Goal: Information Seeking & Learning: Learn about a topic

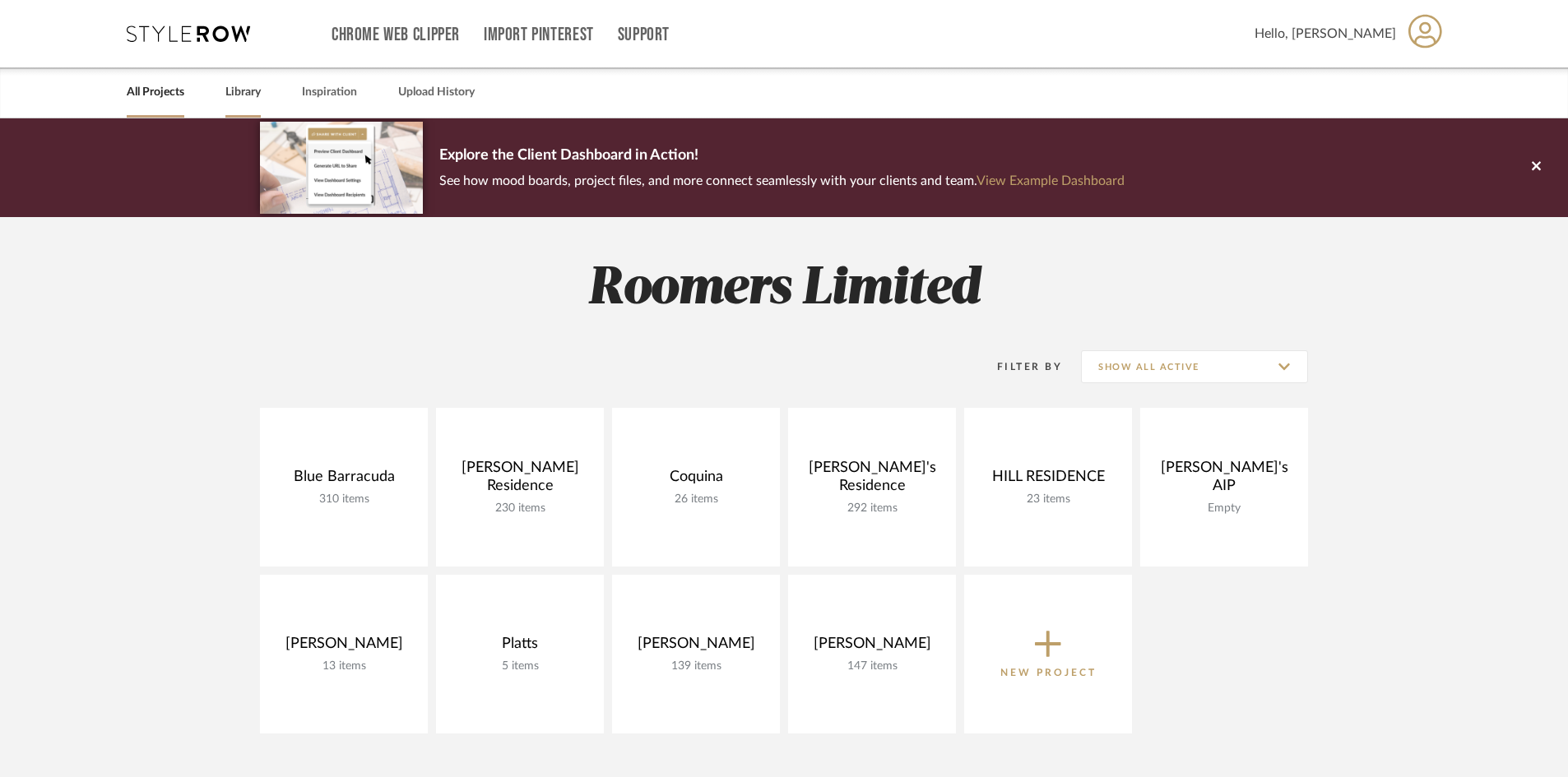
click at [241, 99] on link "Library" at bounding box center [244, 93] width 36 height 22
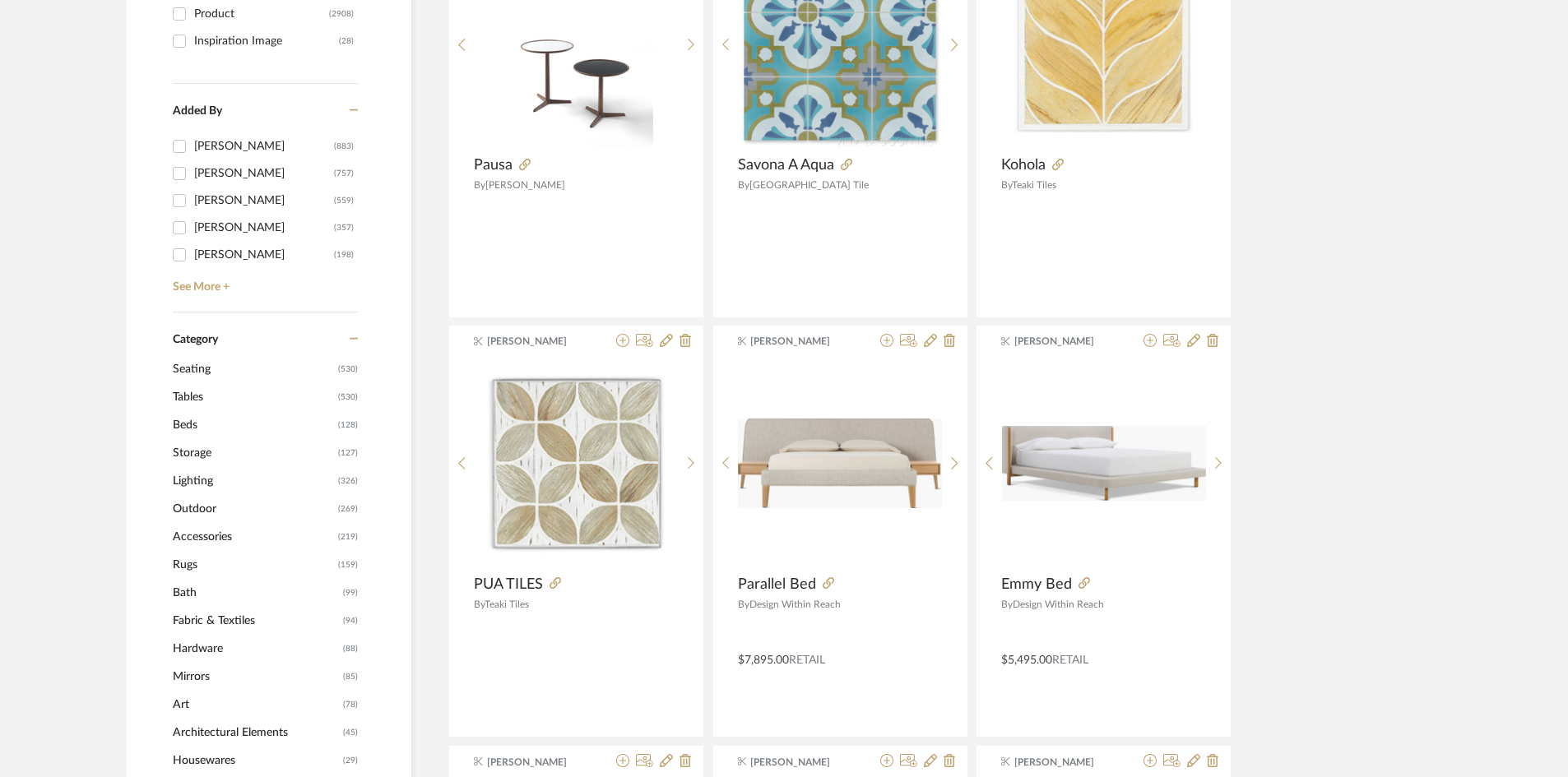
scroll to position [411, 0]
click at [201, 446] on span "Storage" at bounding box center [253, 450] width 161 height 28
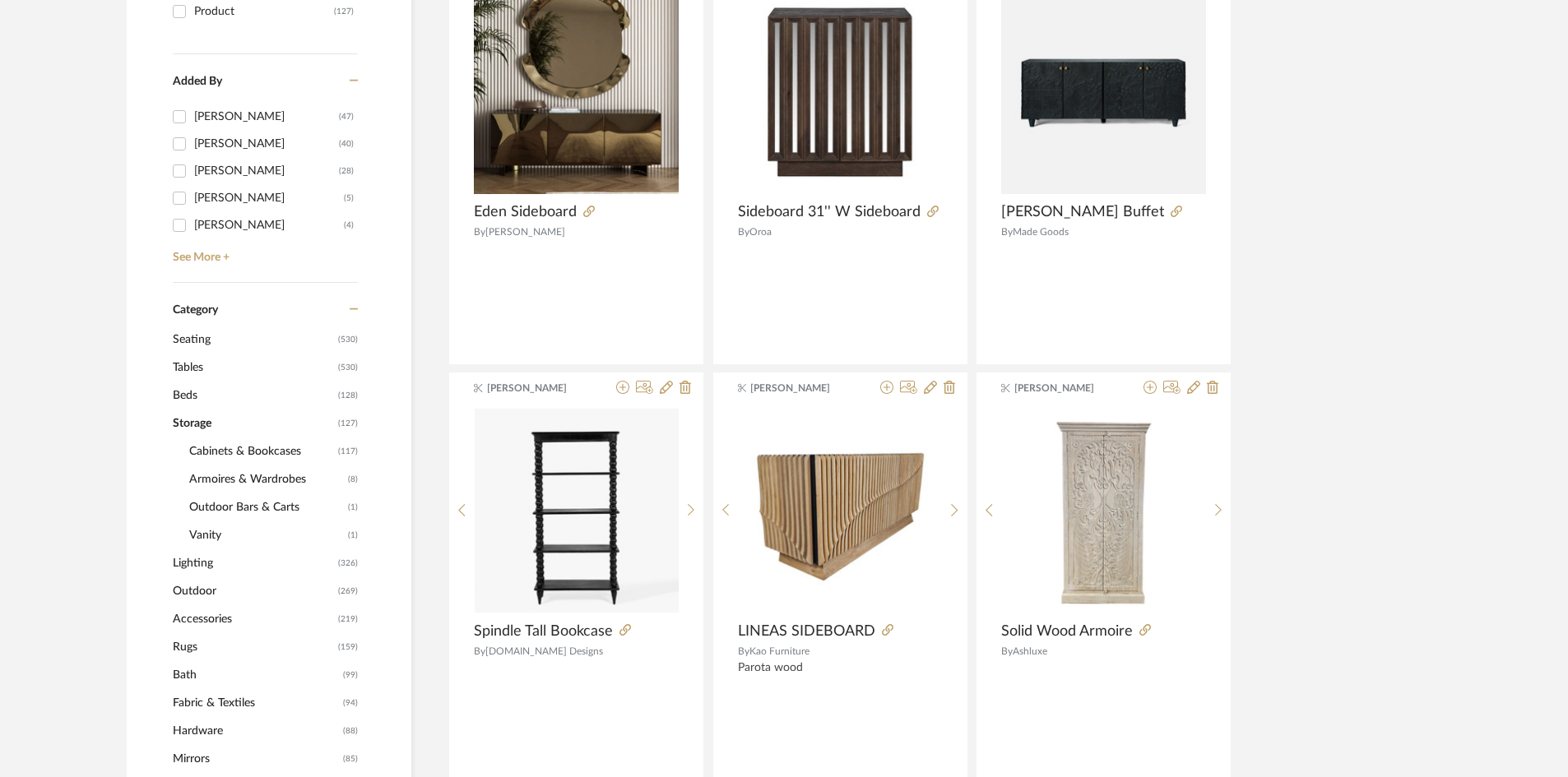
click at [190, 423] on span "Storage" at bounding box center [253, 423] width 161 height 28
click at [195, 366] on span "Tables" at bounding box center [253, 368] width 161 height 28
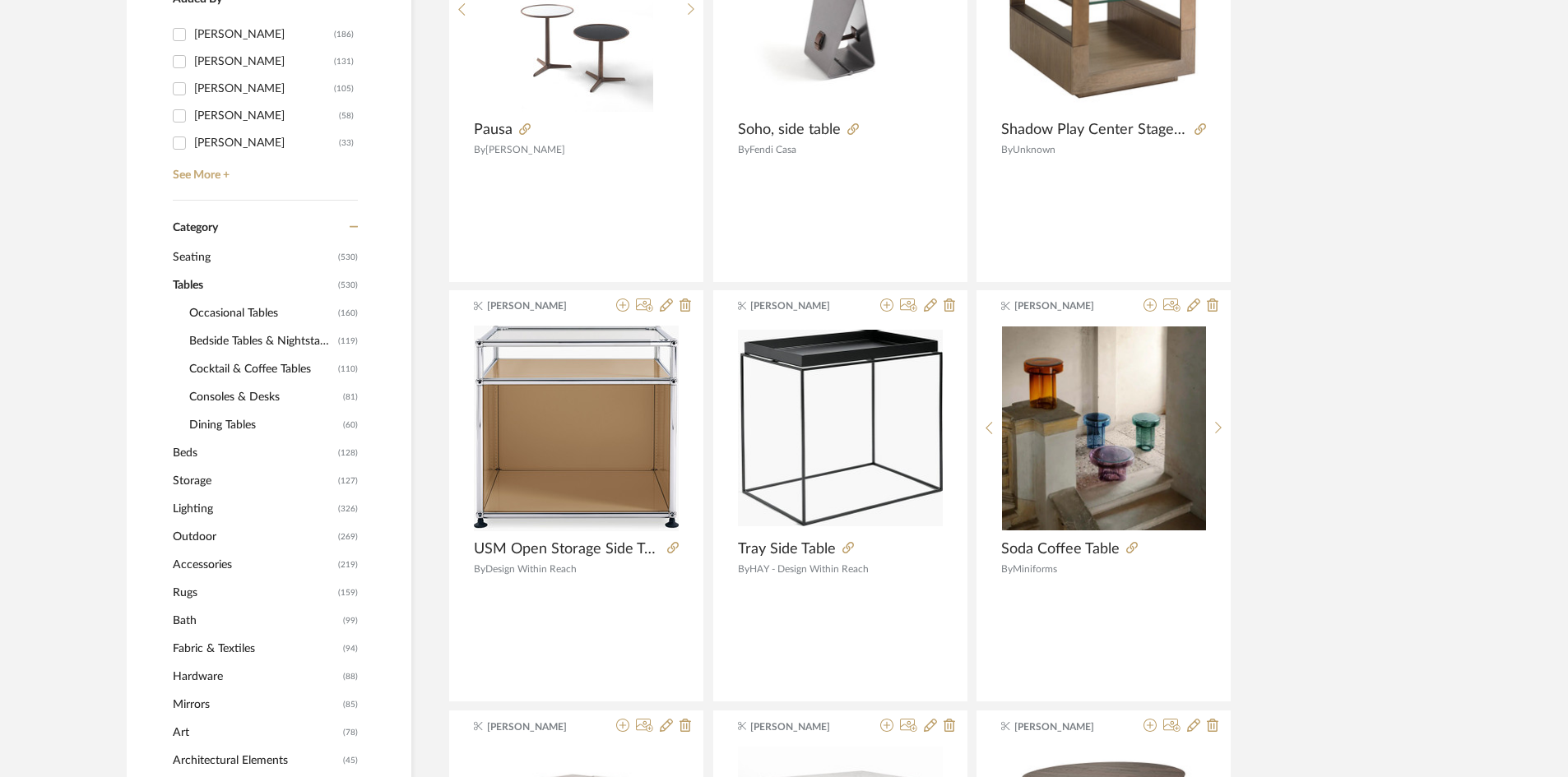
scroll to position [600, 0]
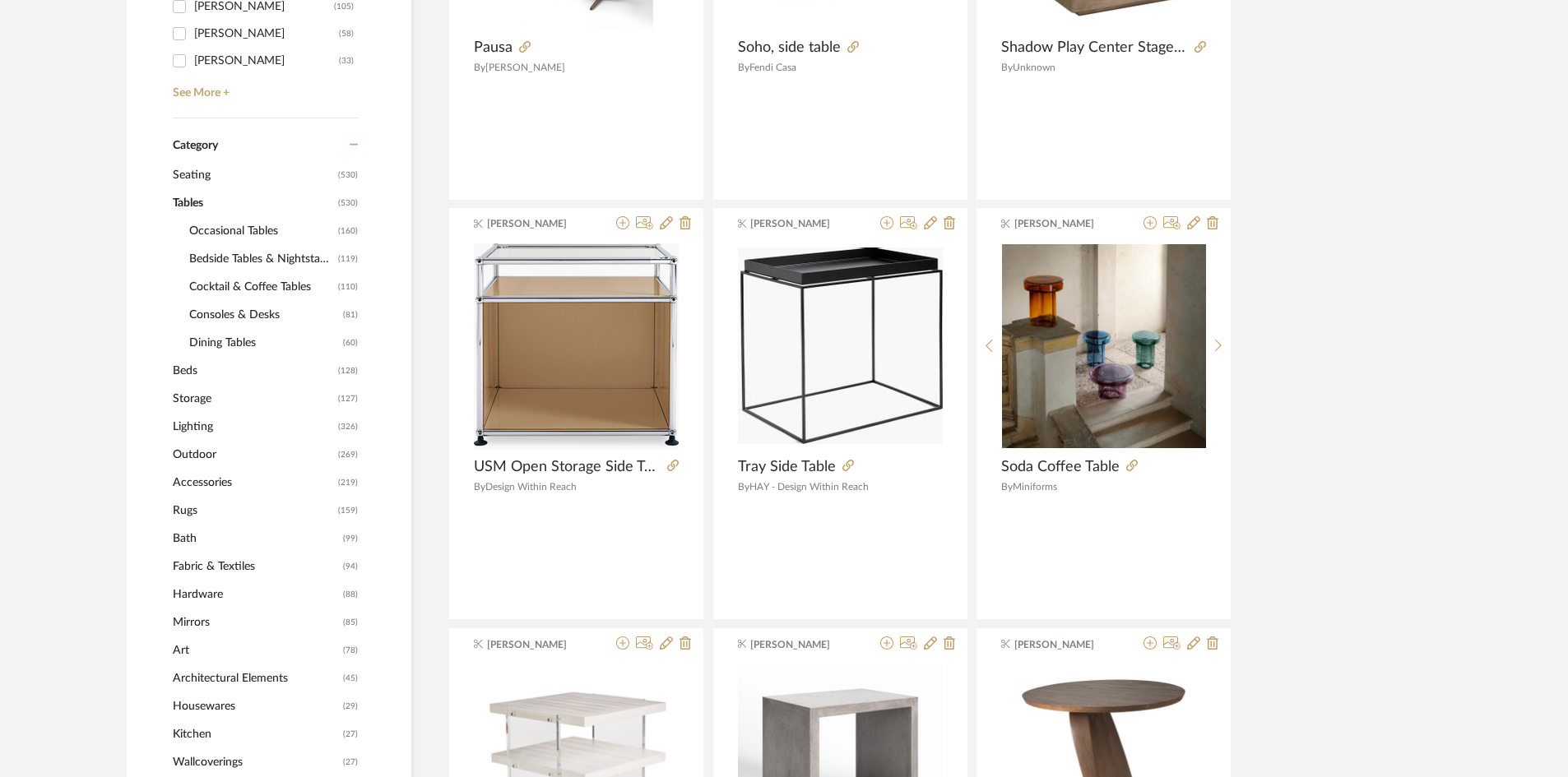
click at [177, 370] on span "Beds" at bounding box center [253, 371] width 161 height 28
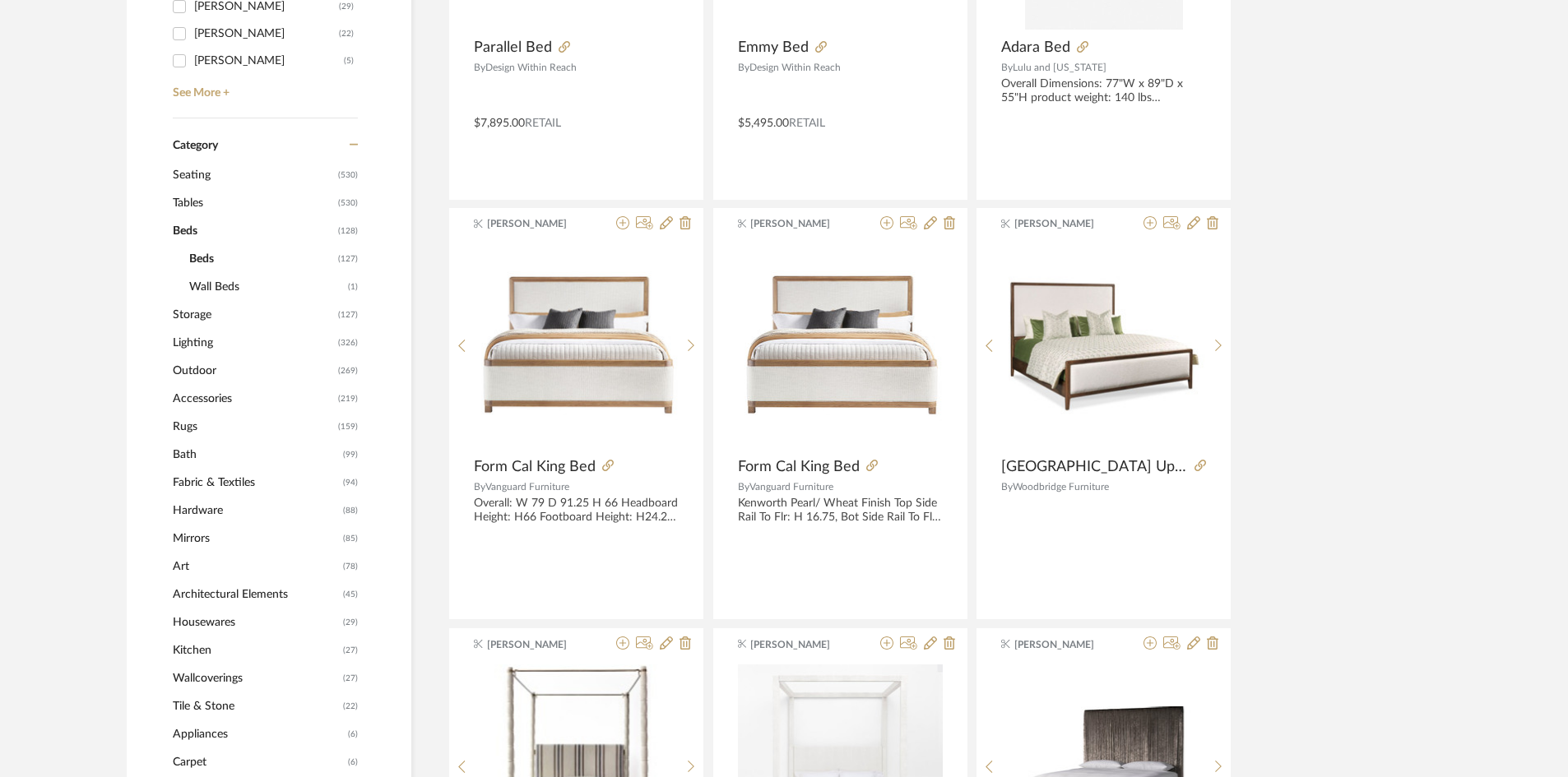
click at [200, 259] on span "Beds" at bounding box center [261, 259] width 145 height 28
click at [184, 231] on span "Beds" at bounding box center [253, 231] width 161 height 28
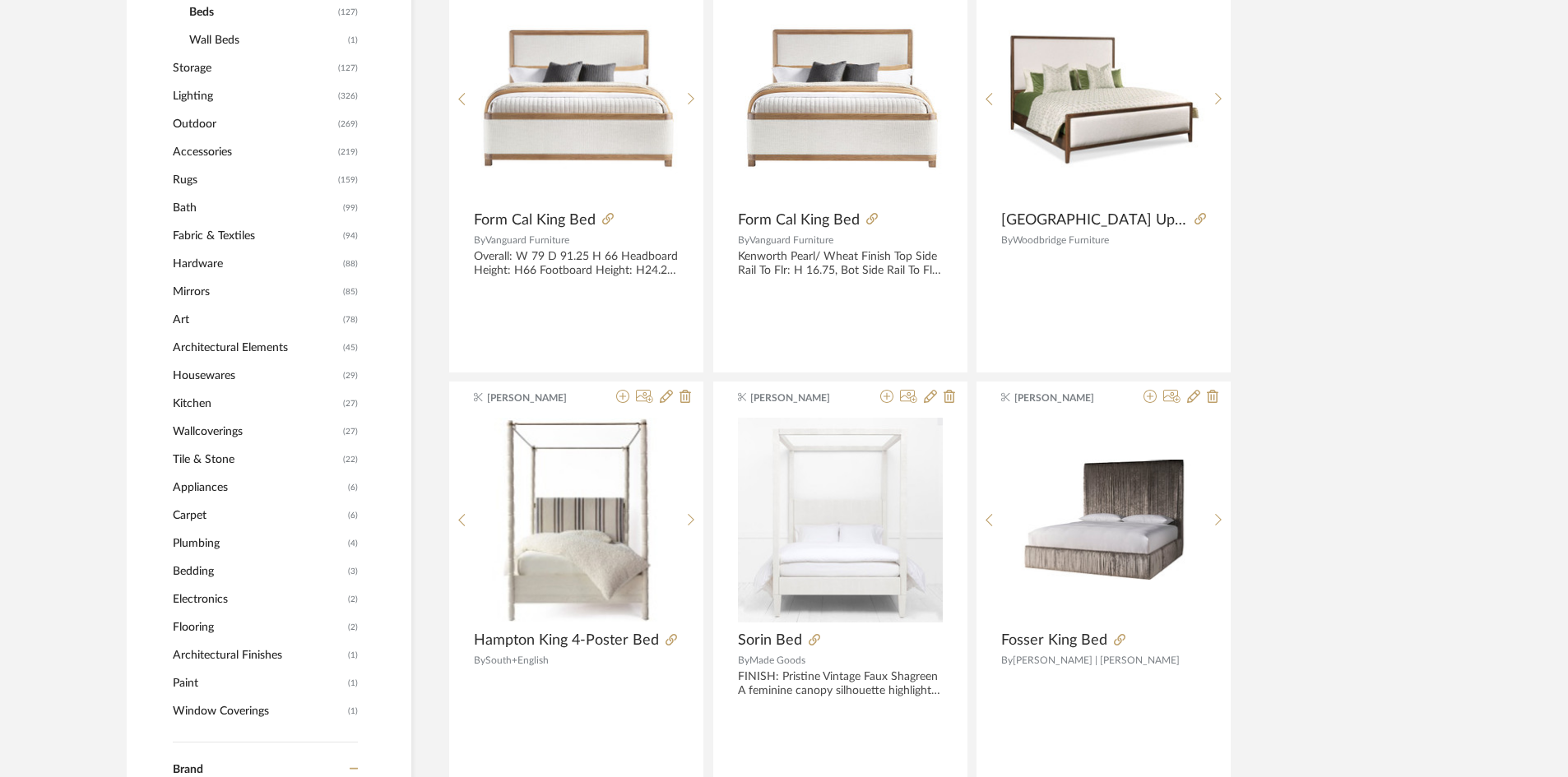
scroll to position [518, 0]
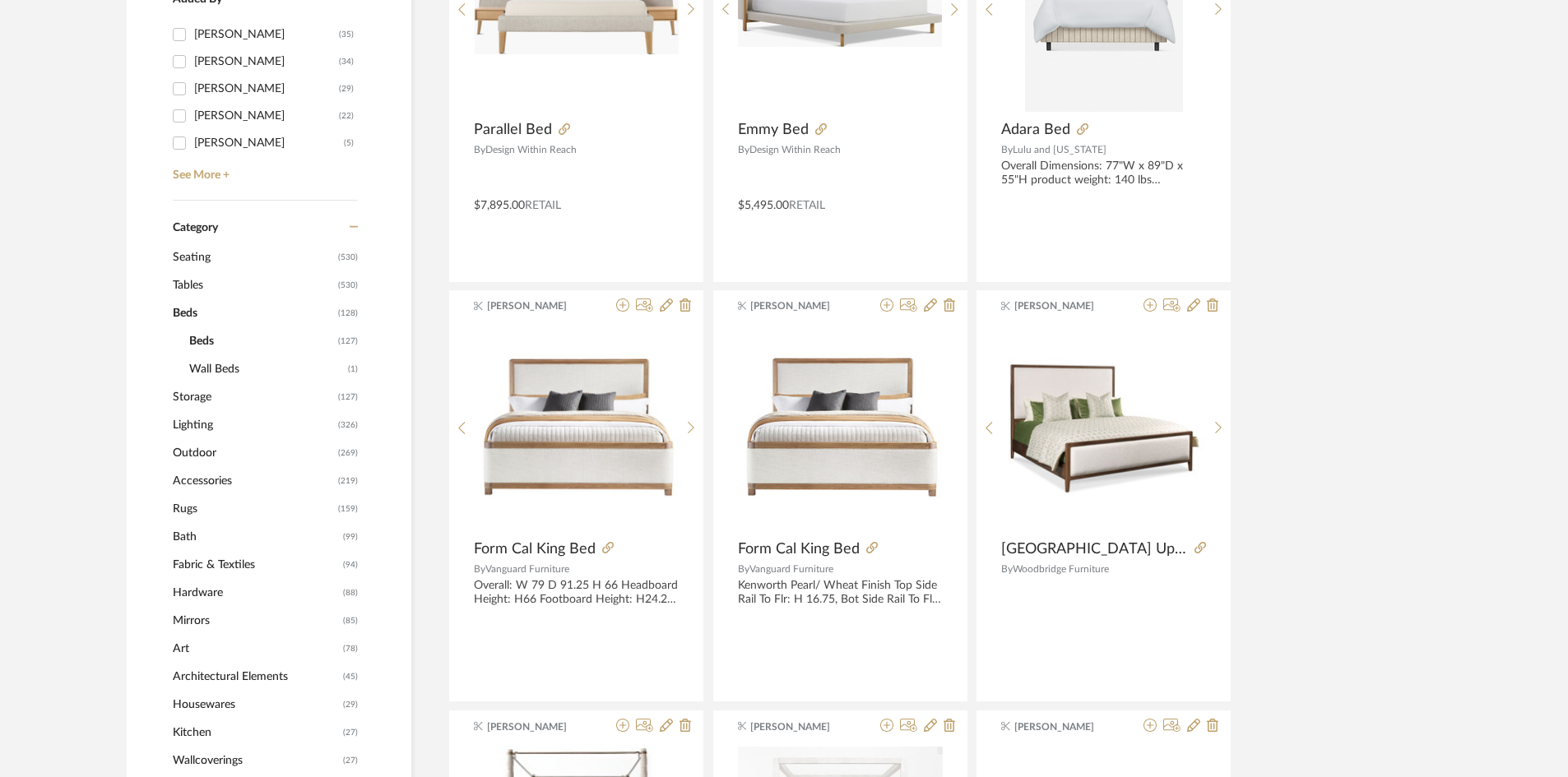
click at [192, 313] on span "Beds" at bounding box center [253, 314] width 161 height 28
click at [194, 286] on span "Tables" at bounding box center [253, 286] width 161 height 28
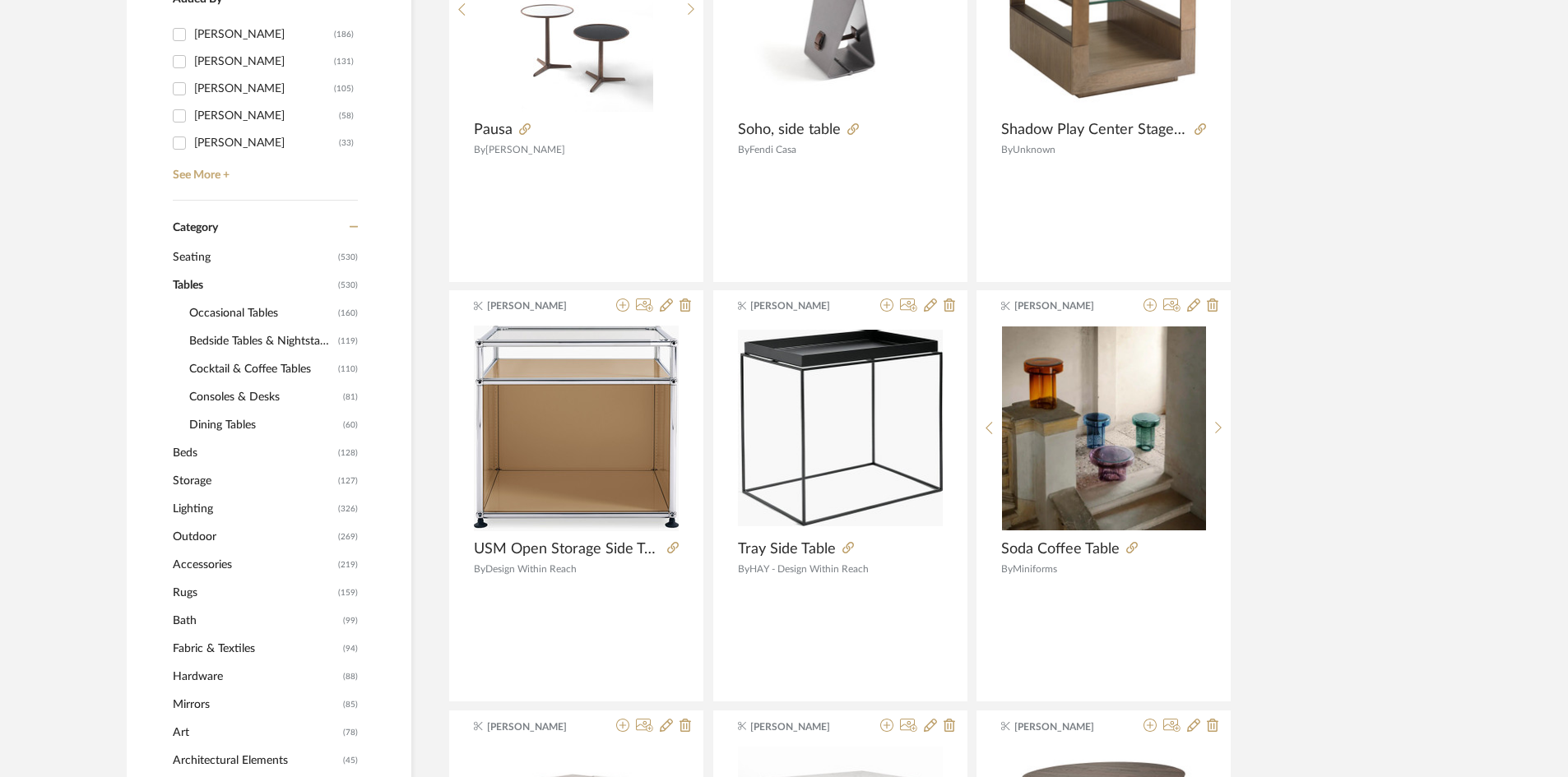
click at [215, 337] on span "Bedside Tables & Nightstands" at bounding box center [261, 342] width 145 height 28
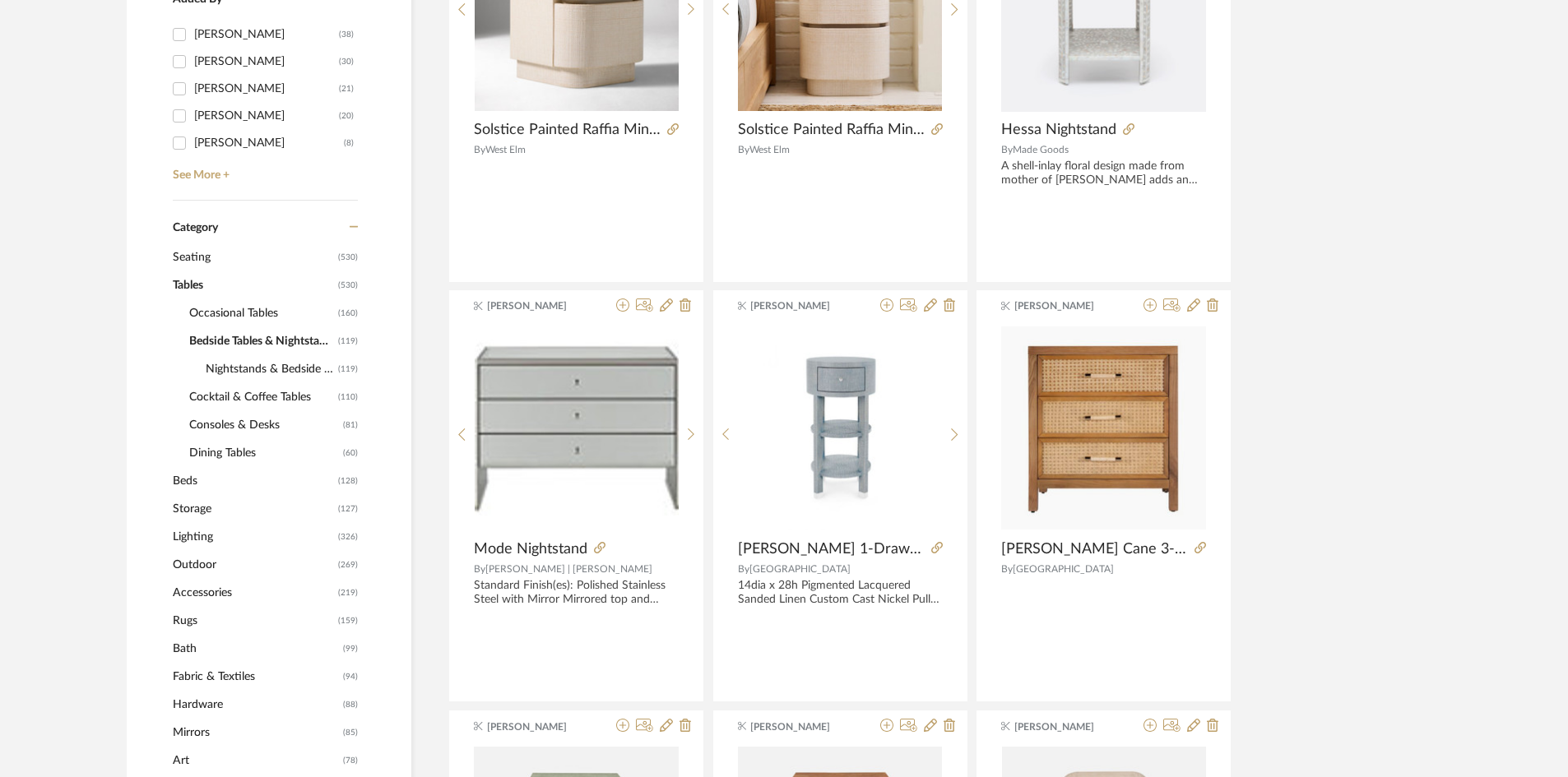
click at [200, 509] on span "Storage" at bounding box center [253, 509] width 161 height 28
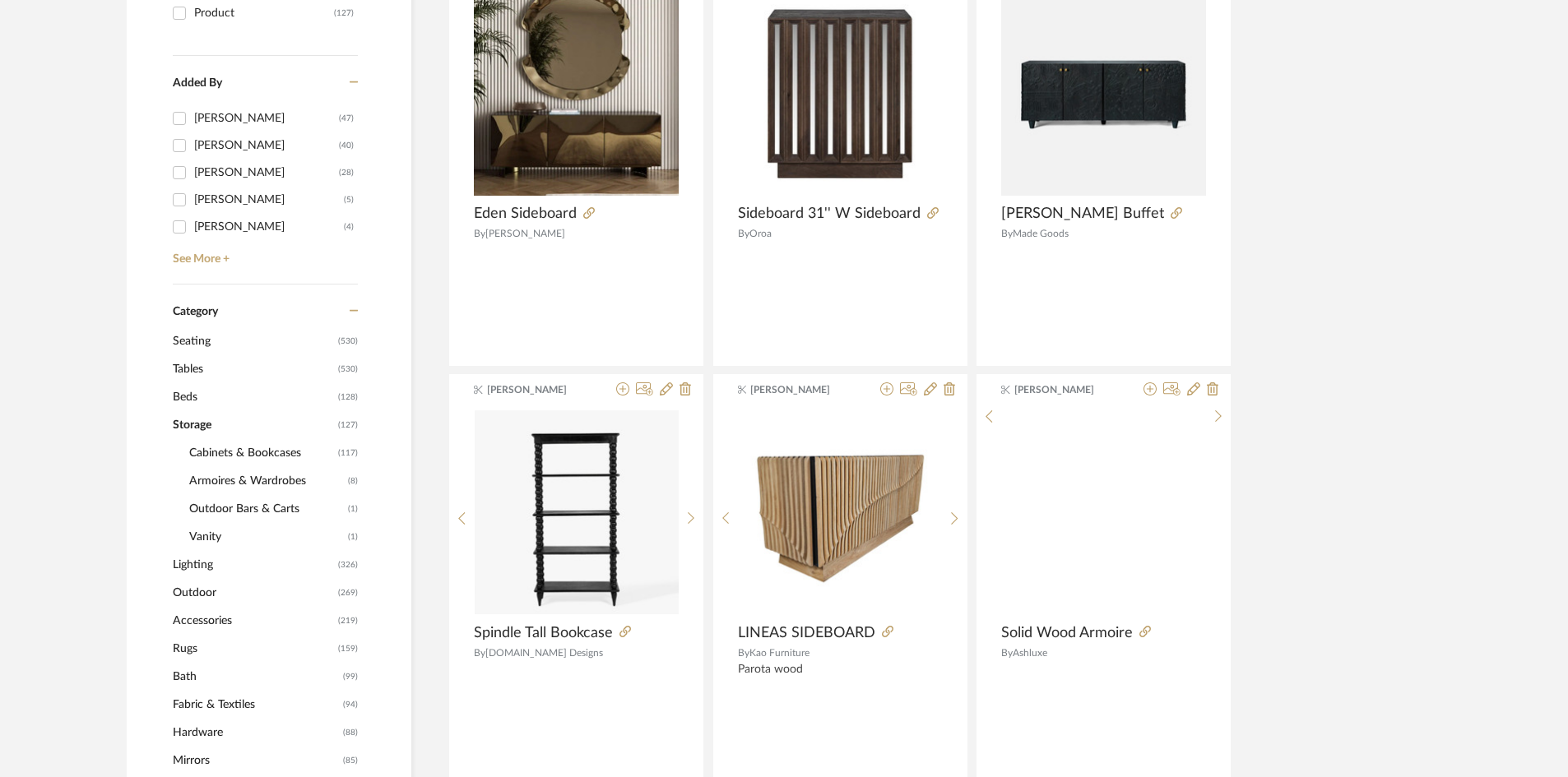
scroll to position [271, 0]
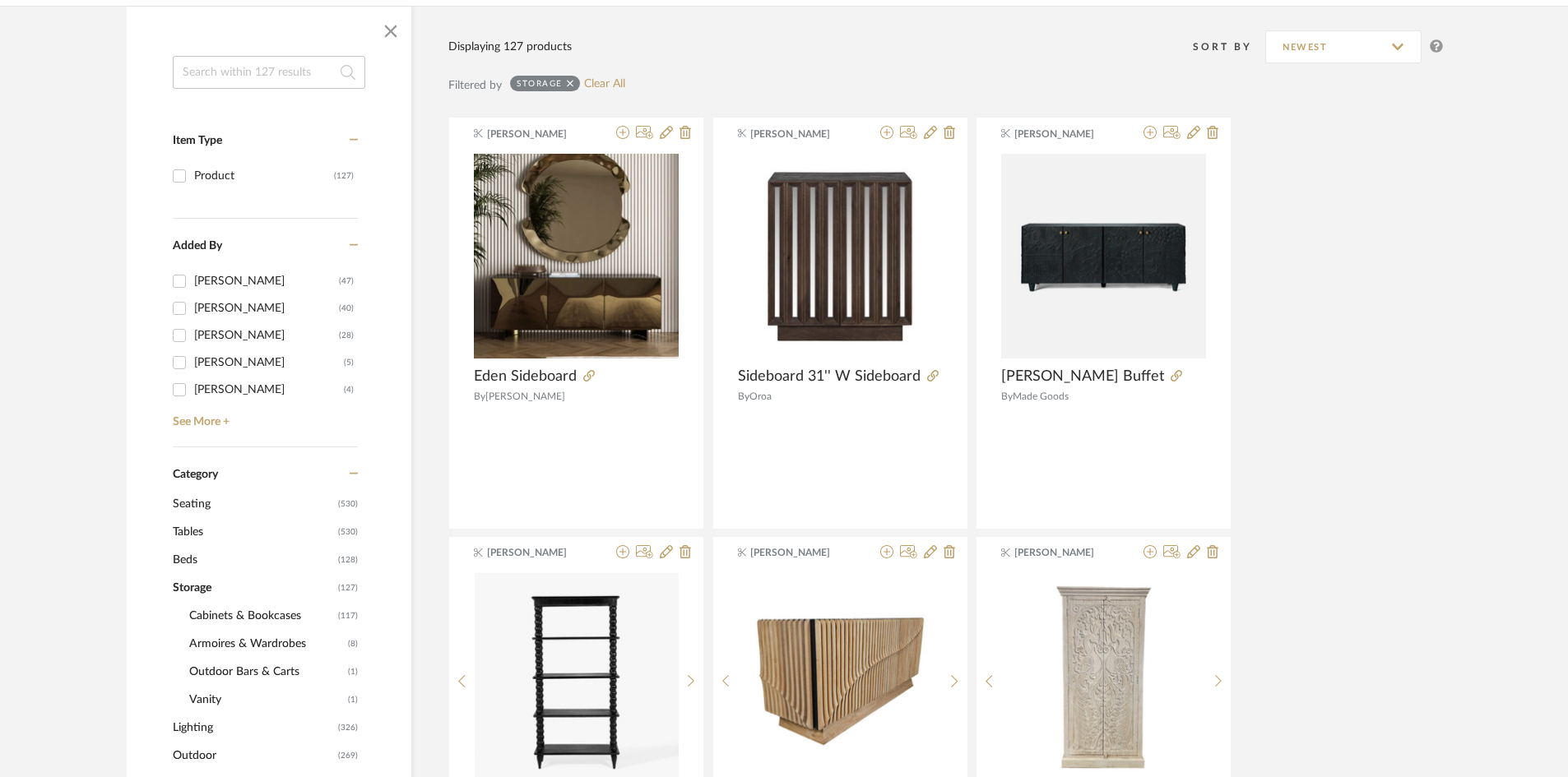
click at [214, 70] on input at bounding box center [268, 72] width 192 height 33
type input "dresser"
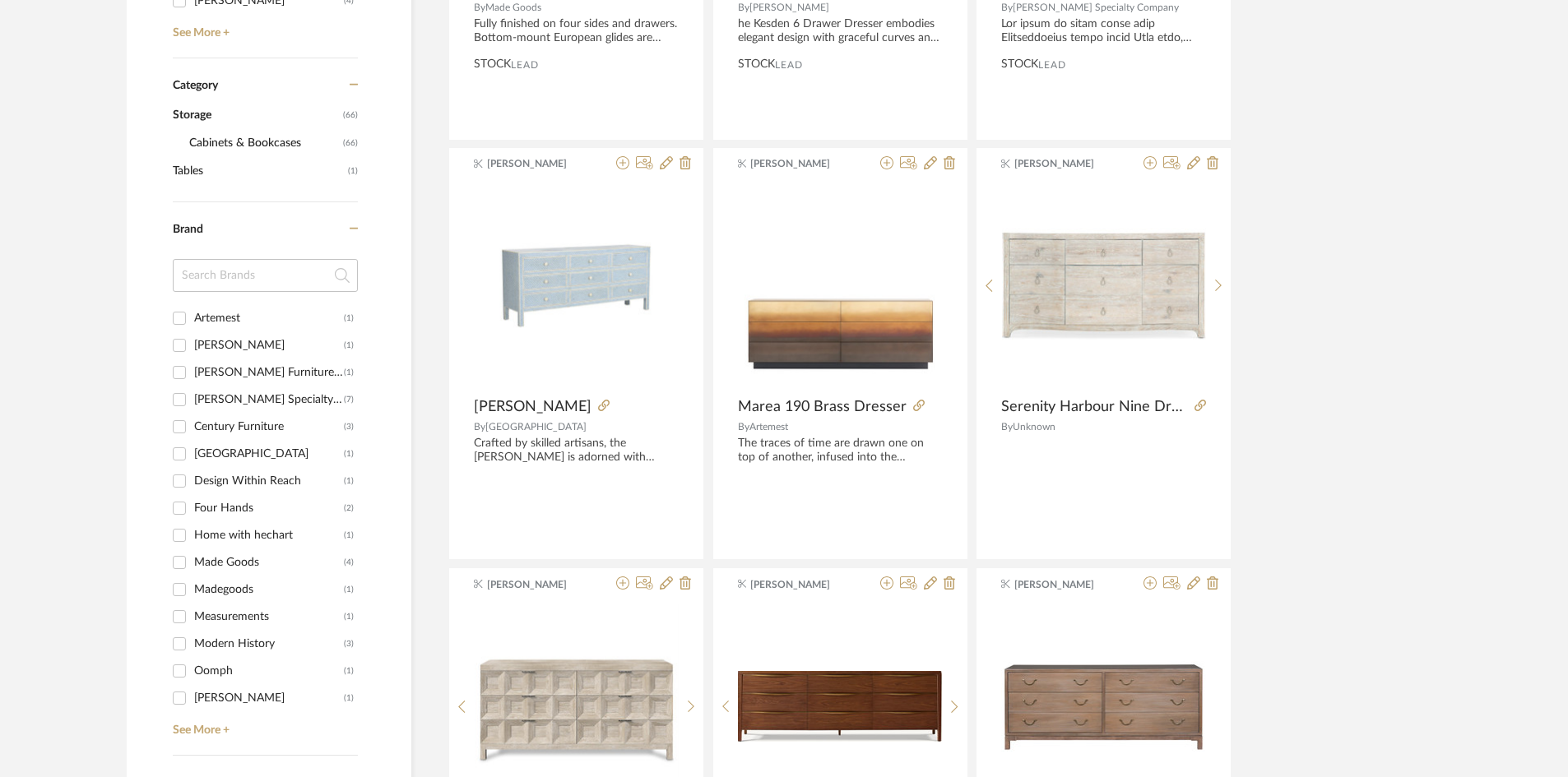
scroll to position [682, 0]
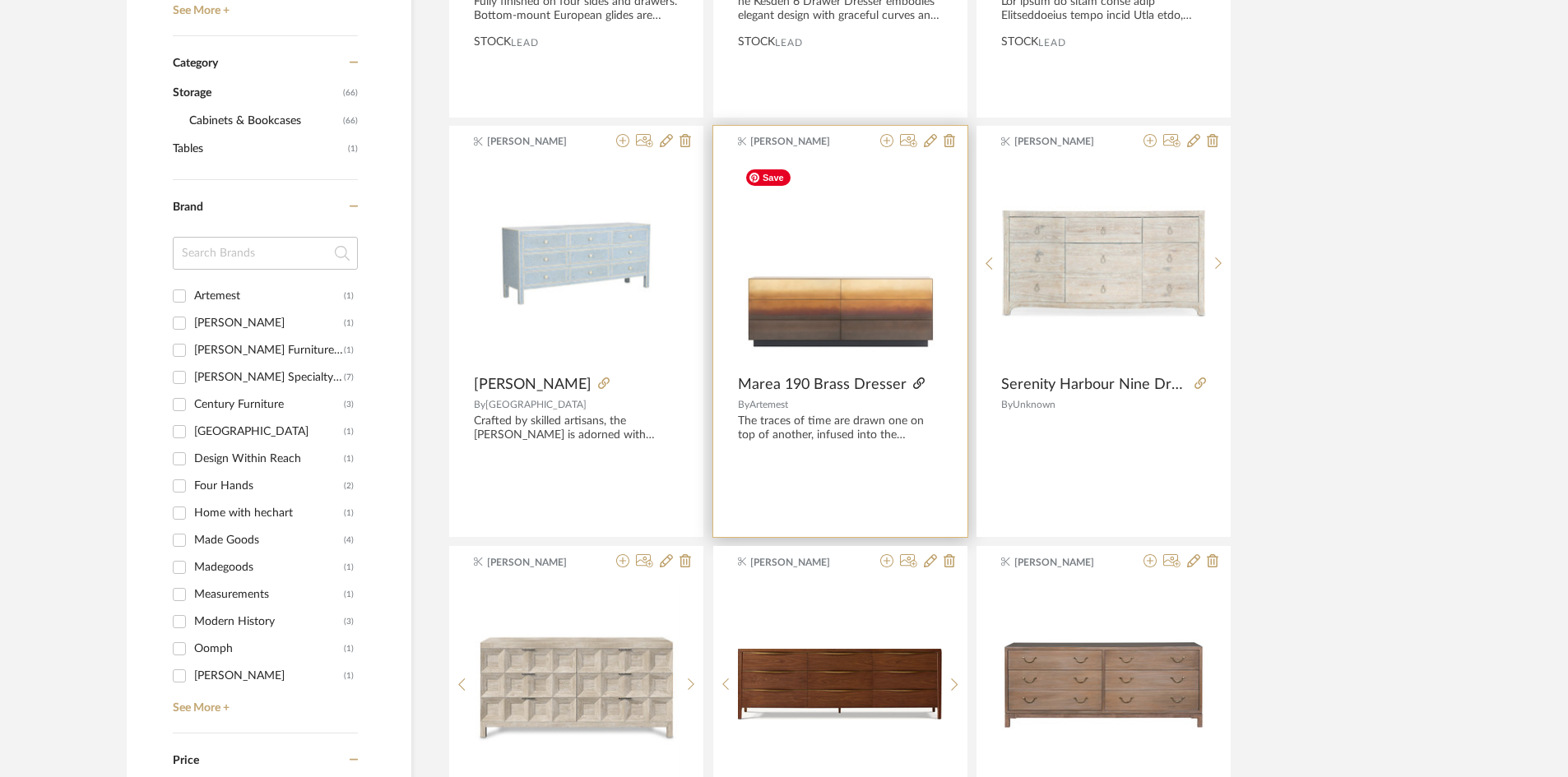
click at [915, 380] on icon at bounding box center [919, 383] width 11 height 11
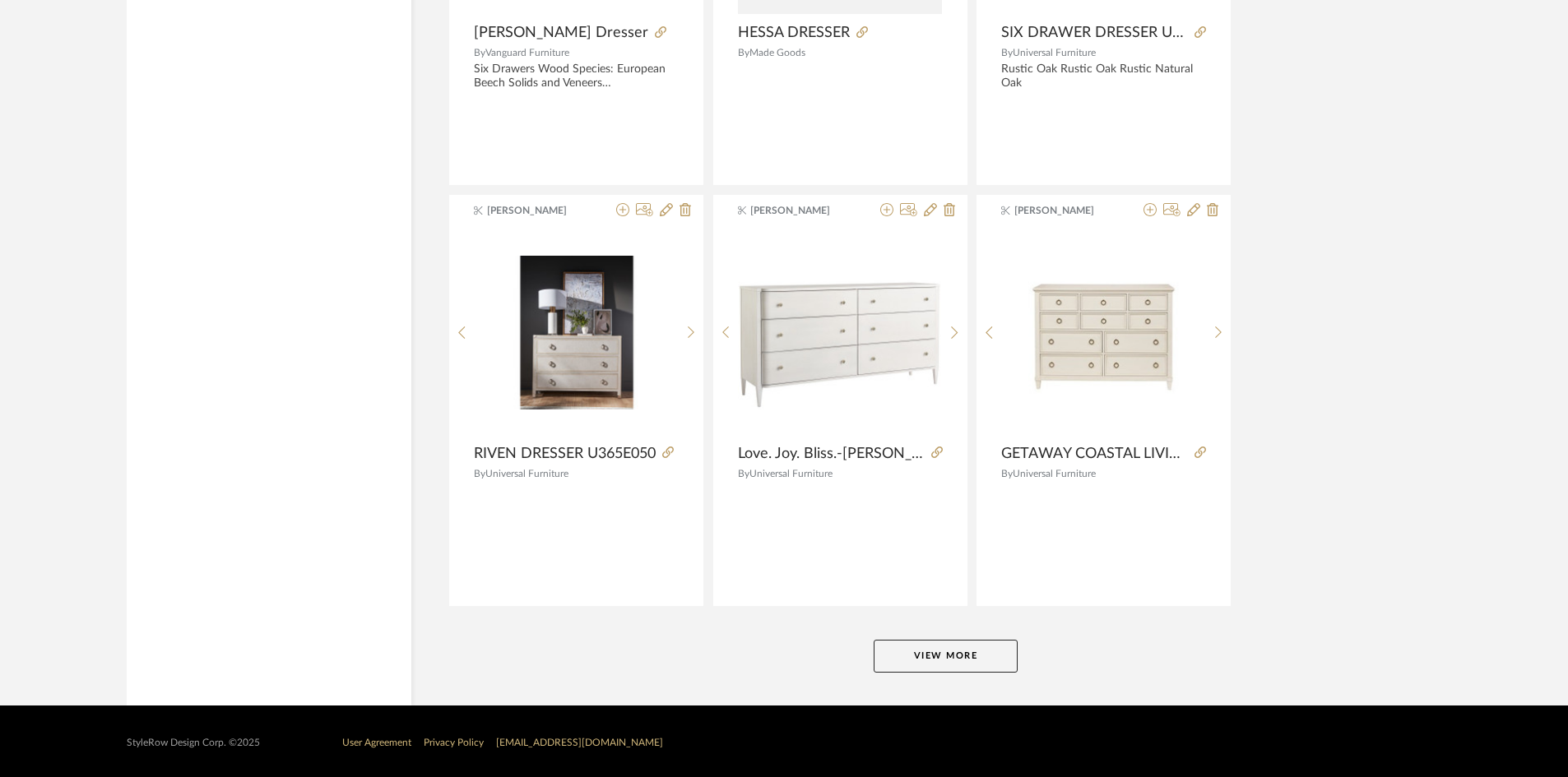
scroll to position [4822, 0]
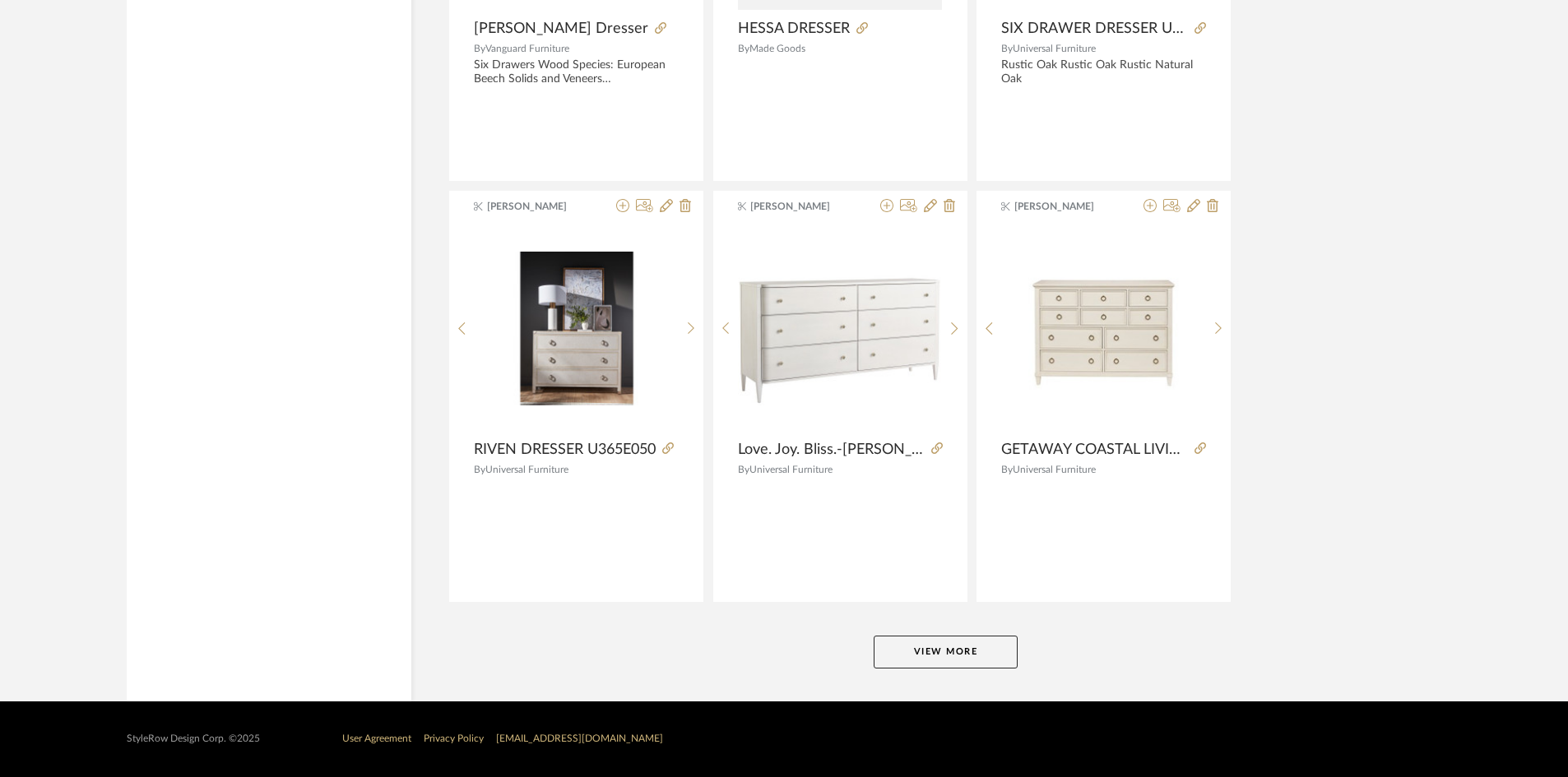
click at [983, 645] on button "View More" at bounding box center [946, 652] width 144 height 33
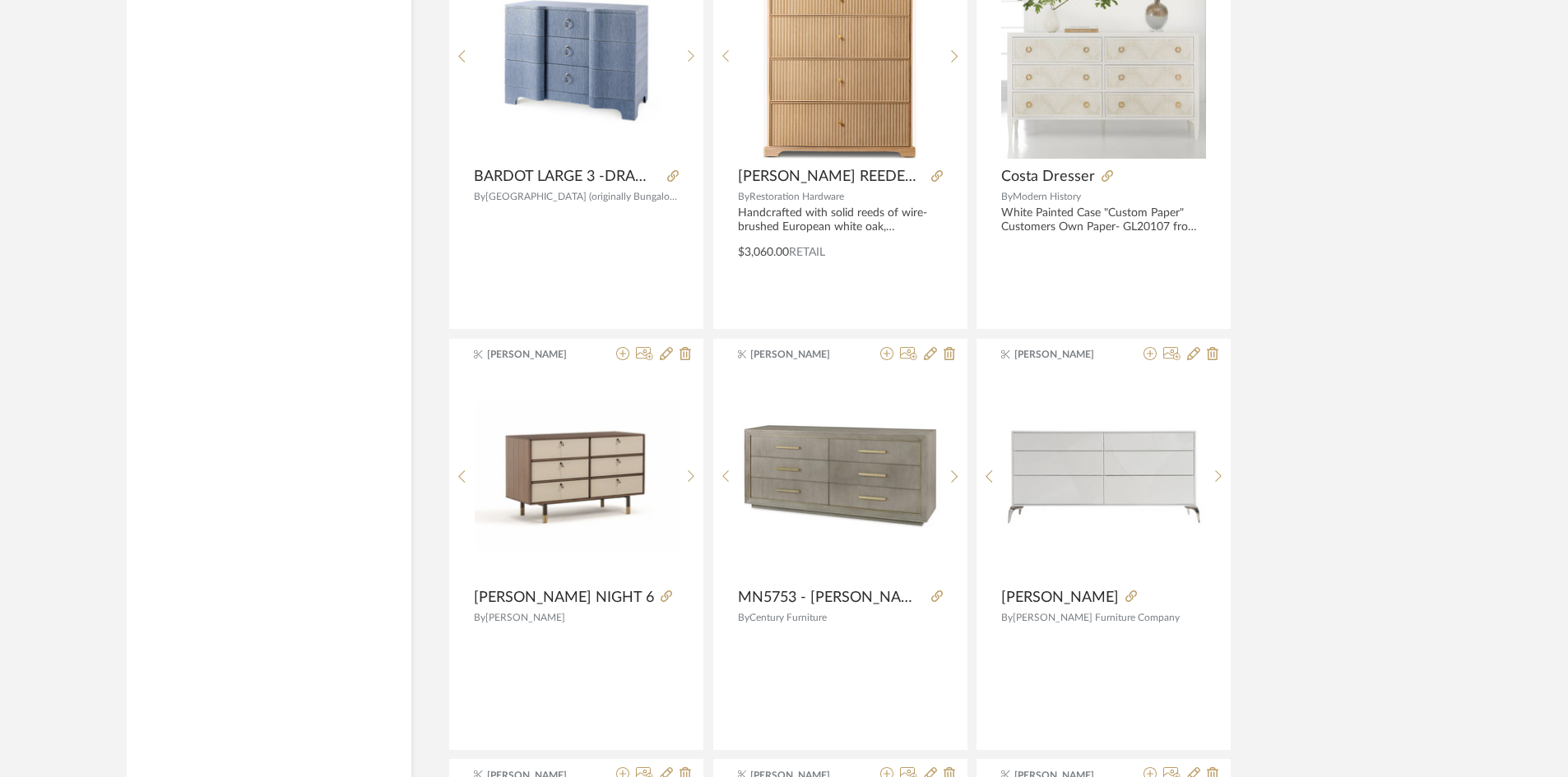
scroll to position [6385, 0]
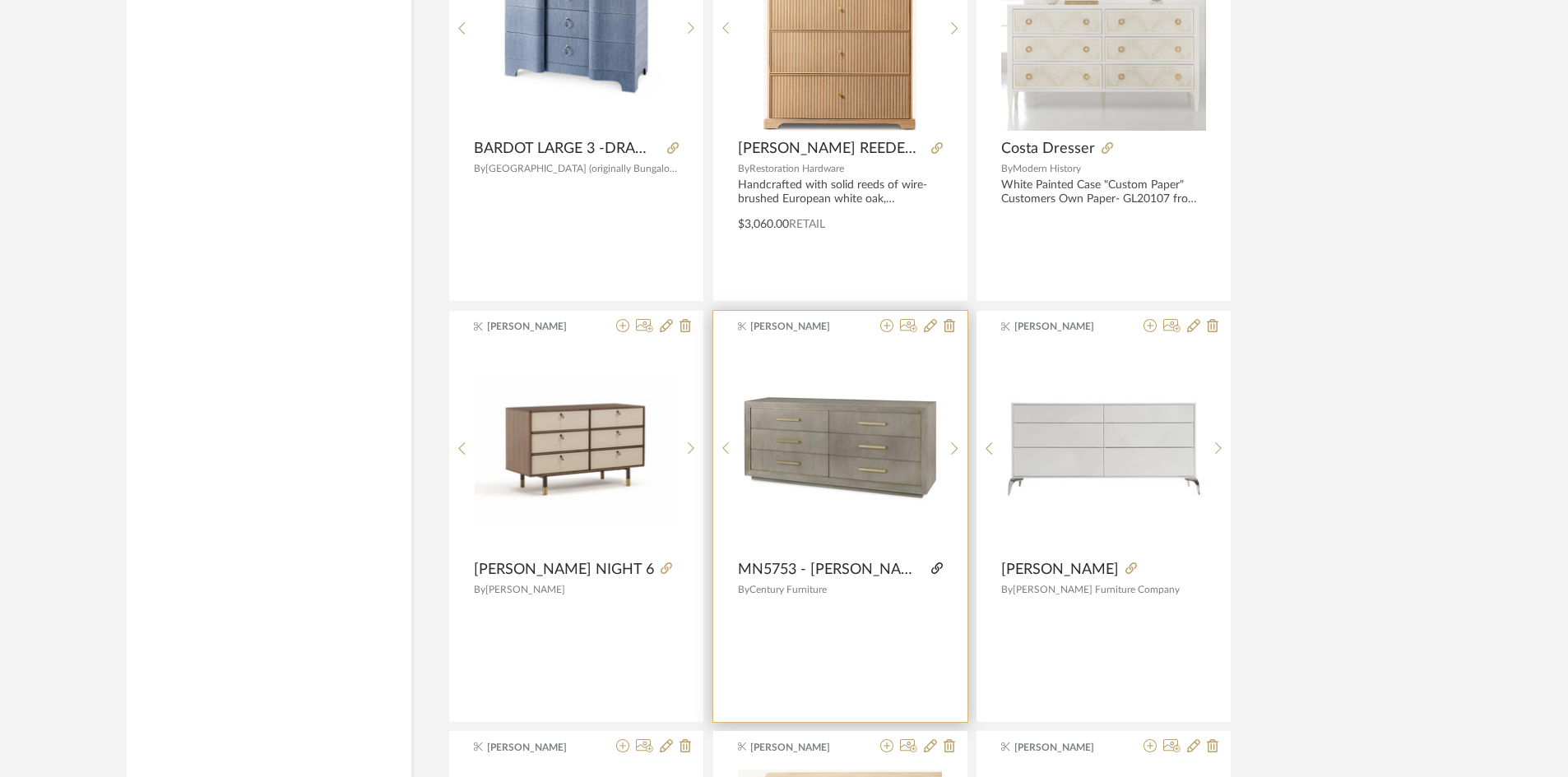
click at [931, 569] on icon at bounding box center [937, 568] width 11 height 11
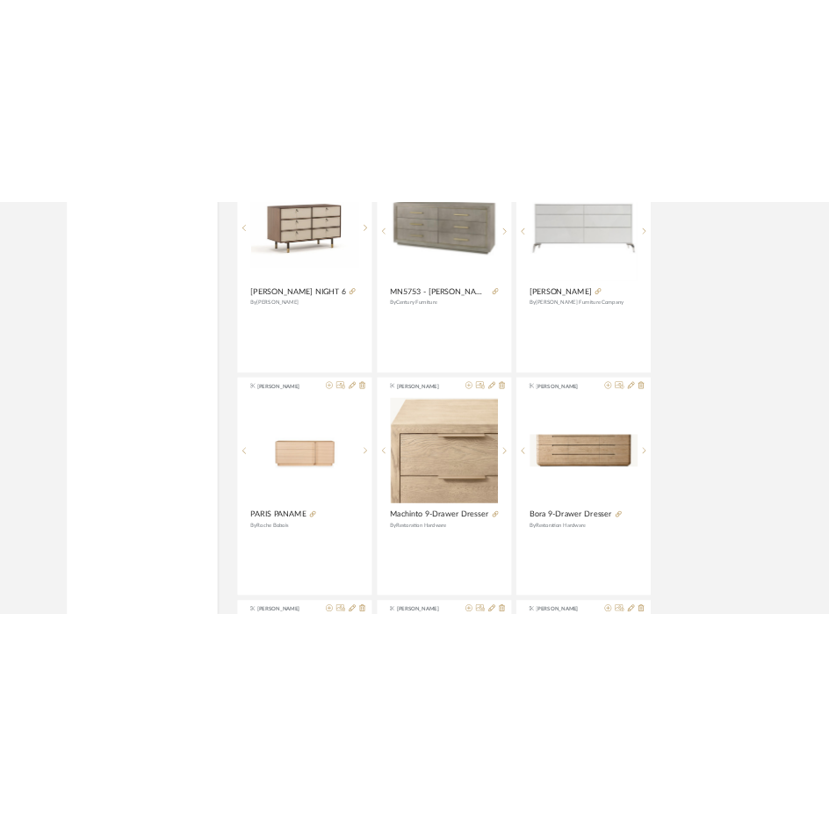
scroll to position [7259, 0]
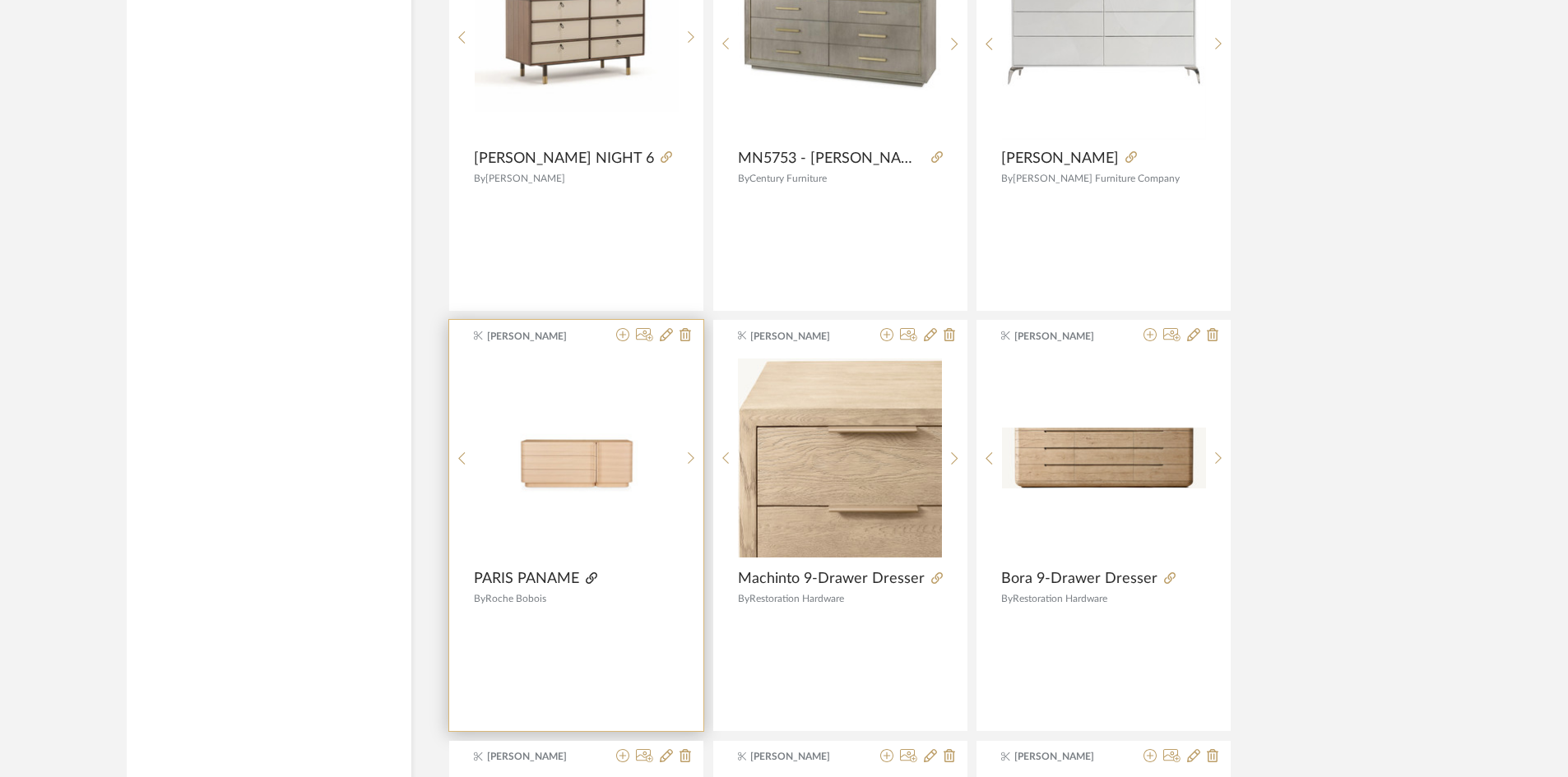
click at [591, 579] on icon at bounding box center [591, 578] width 11 height 11
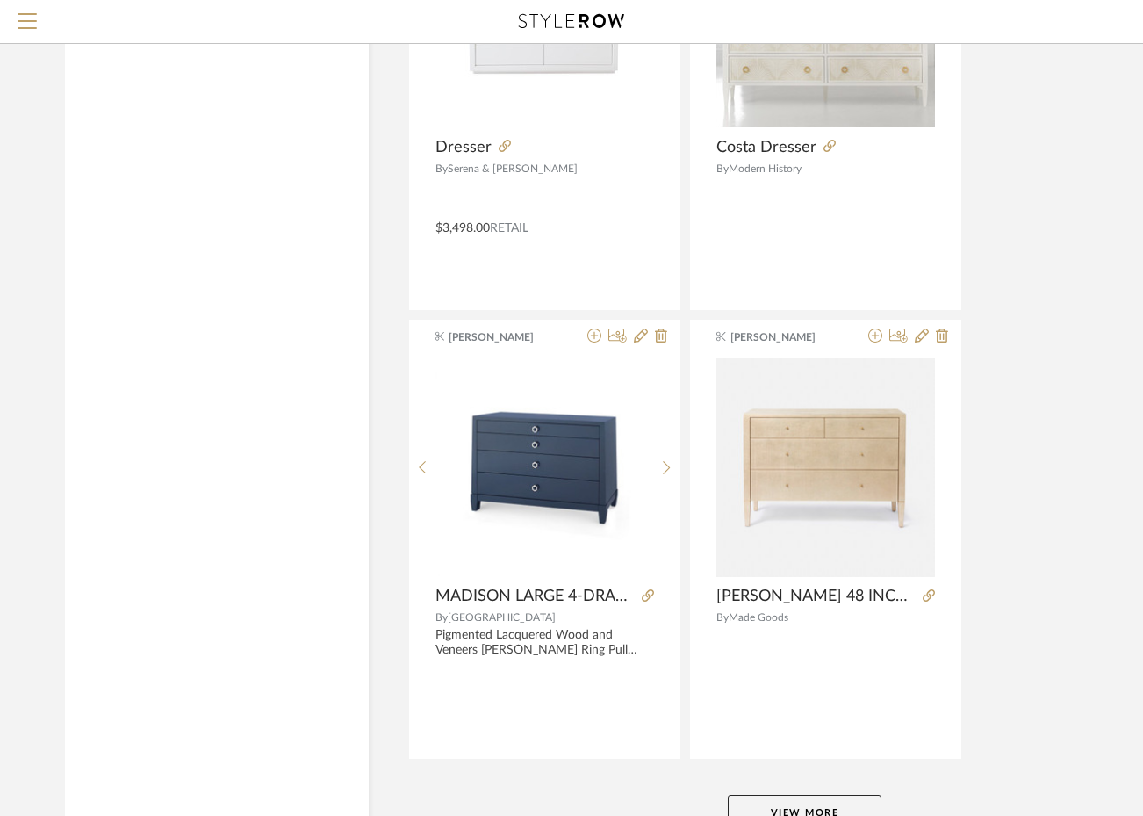
scroll to position [6430, 0]
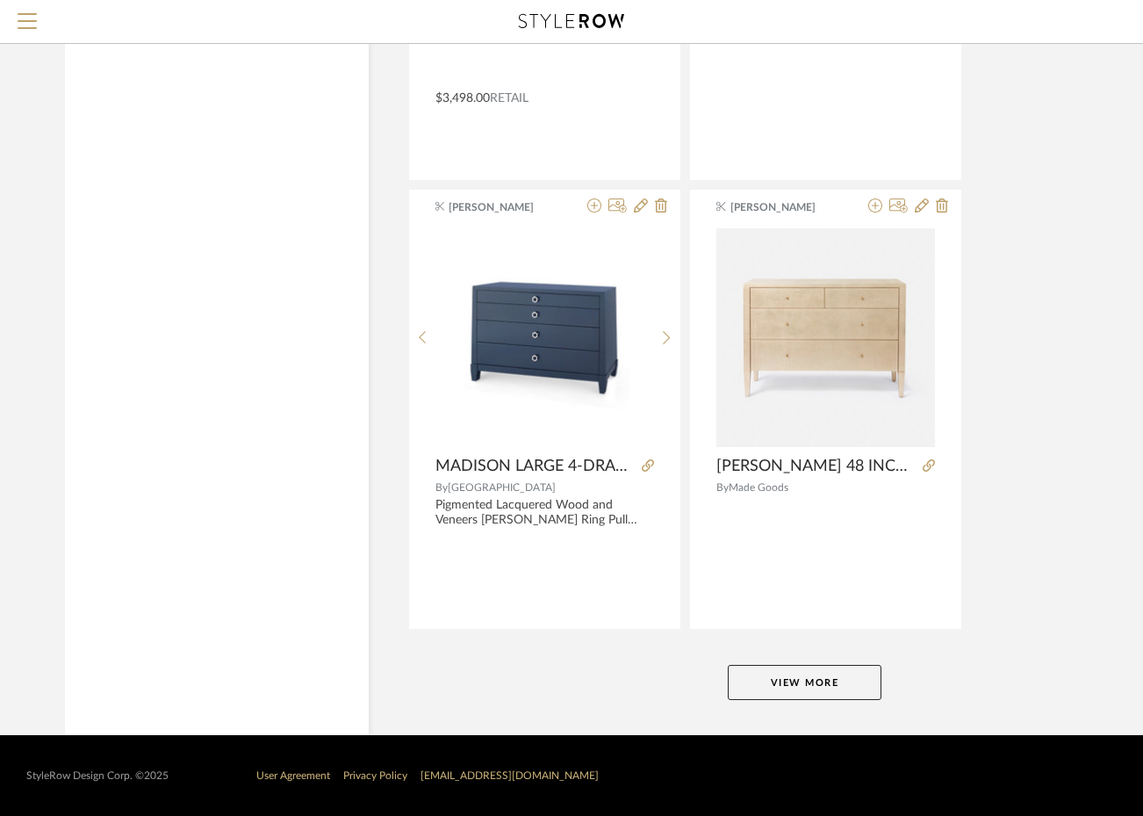
click at [837, 681] on button "View More" at bounding box center [805, 682] width 154 height 35
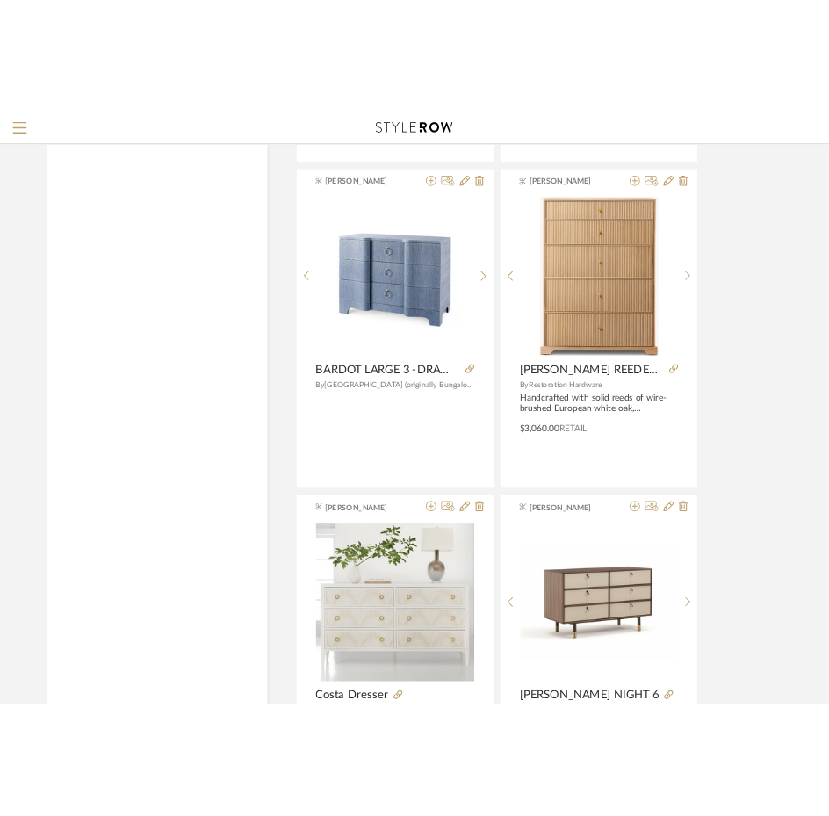
scroll to position [9767, 0]
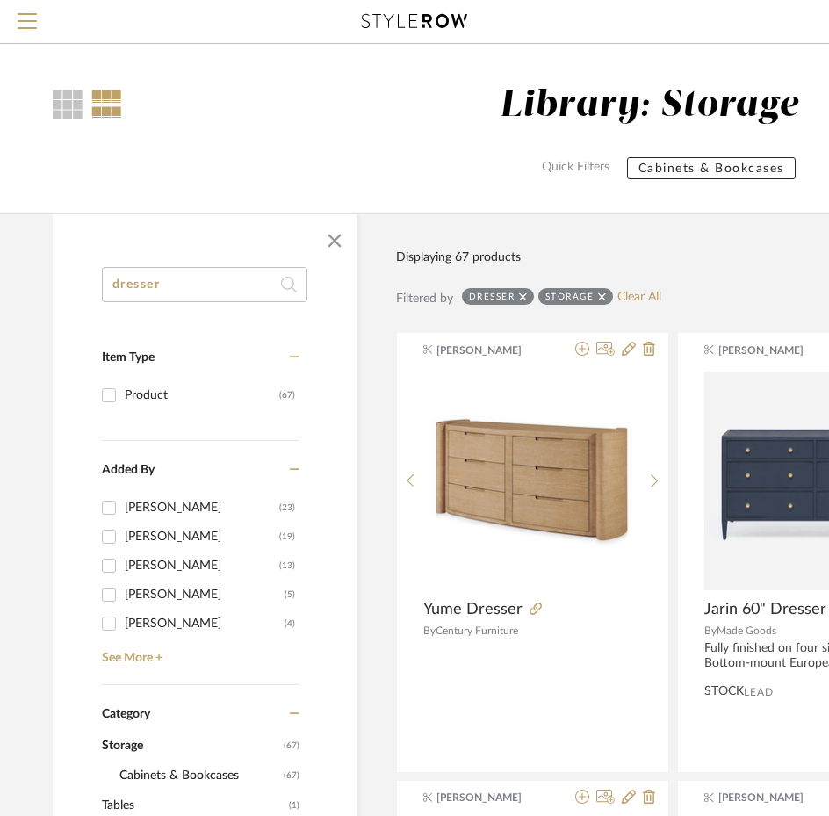
drag, startPoint x: 176, startPoint y: 282, endPoint x: 68, endPoint y: 271, distance: 108.5
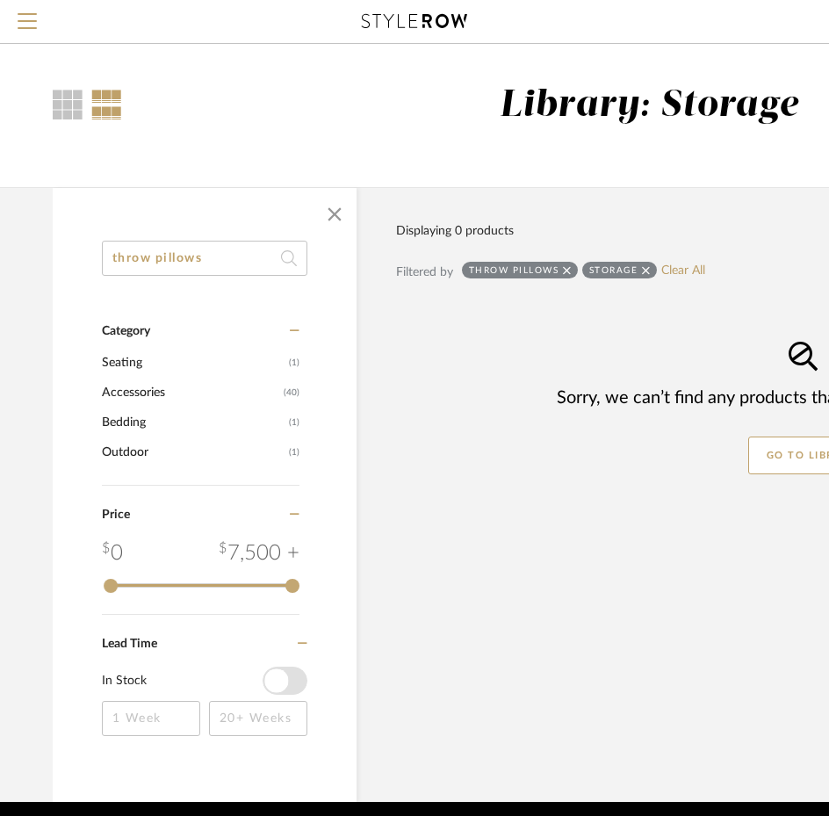
drag, startPoint x: 158, startPoint y: 259, endPoint x: 16, endPoint y: 256, distance: 142.3
click at [17, 256] on library-search-items "throw pillows Category Seating (1) Accessories (40) Bedding (1) Outdoor (1) Pri…" at bounding box center [632, 494] width 1265 height 615
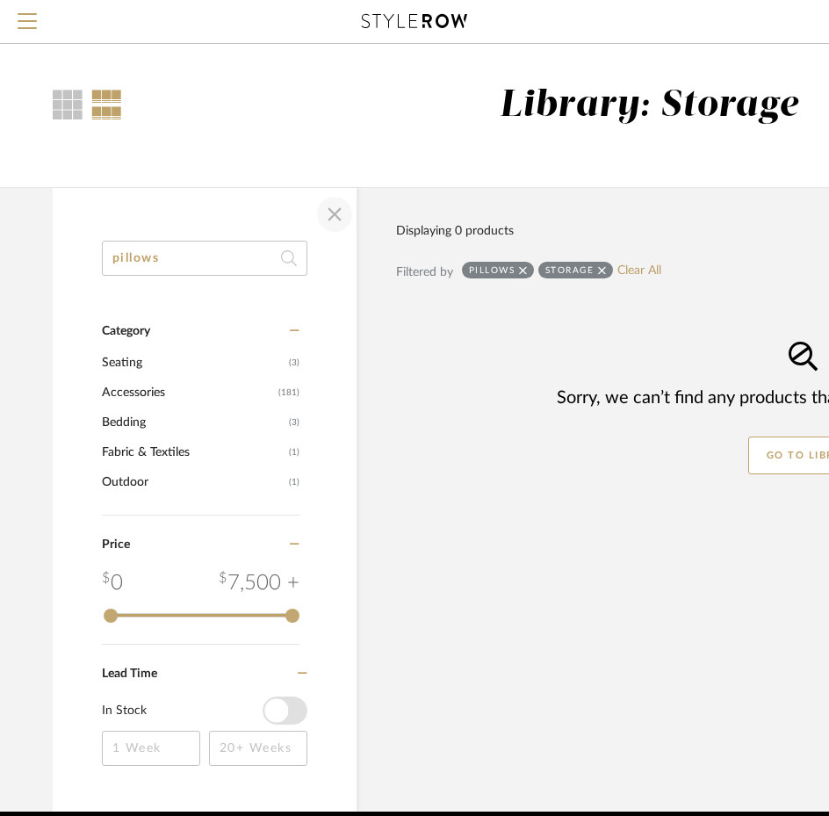
type input "pillows"
click at [339, 214] on span "button" at bounding box center [334, 214] width 42 height 42
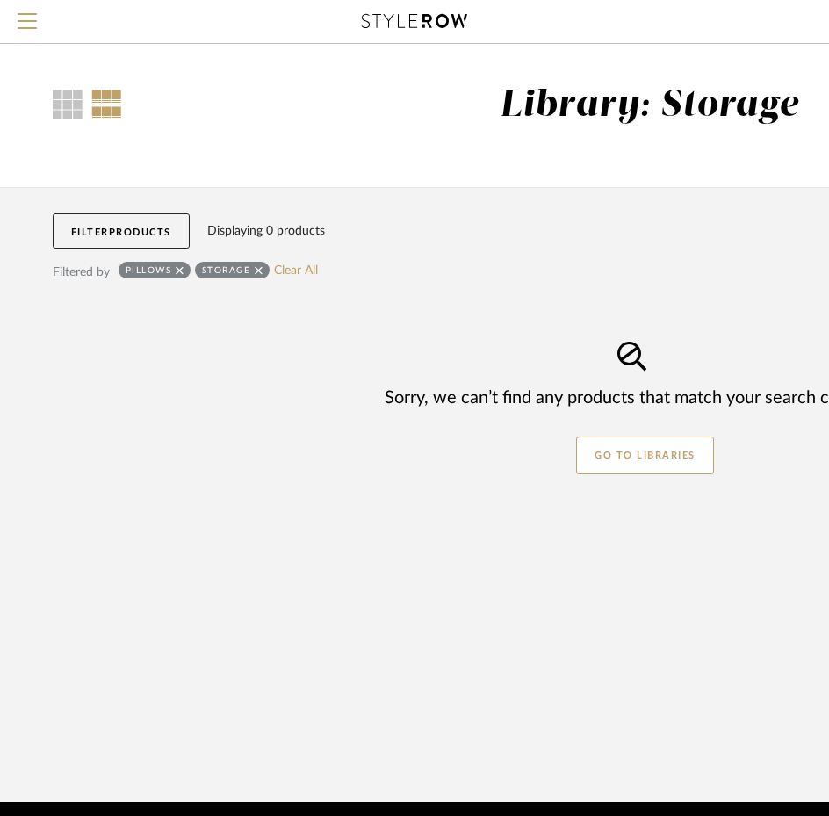
click at [176, 268] on div "pillows" at bounding box center [155, 270] width 72 height 17
click at [31, 29] on span "Menu" at bounding box center [27, 26] width 19 height 26
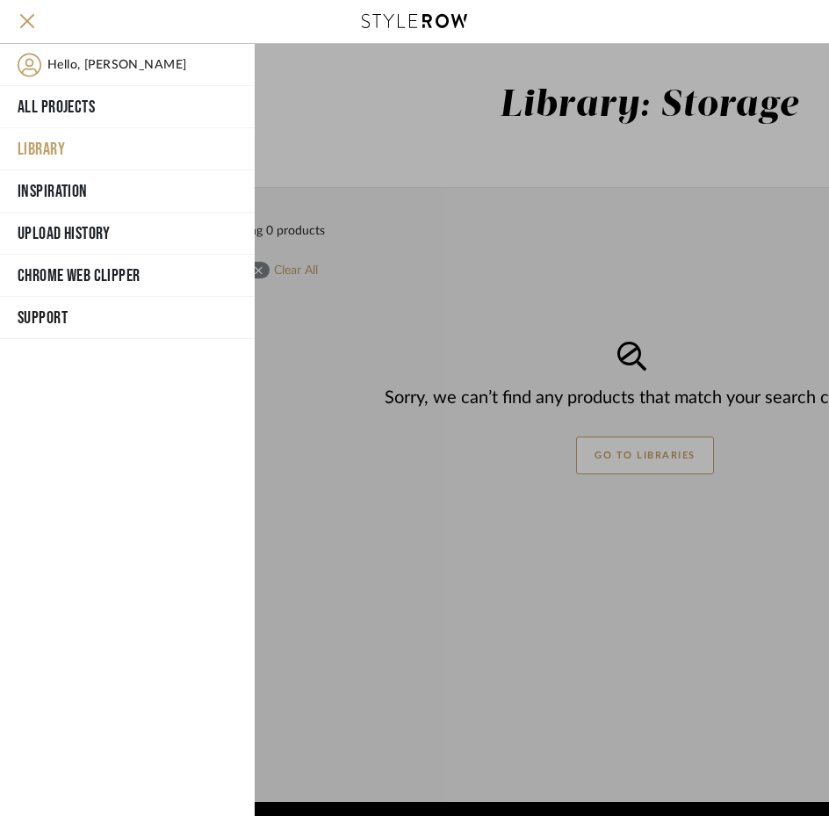
click at [47, 148] on button "Library" at bounding box center [127, 149] width 255 height 42
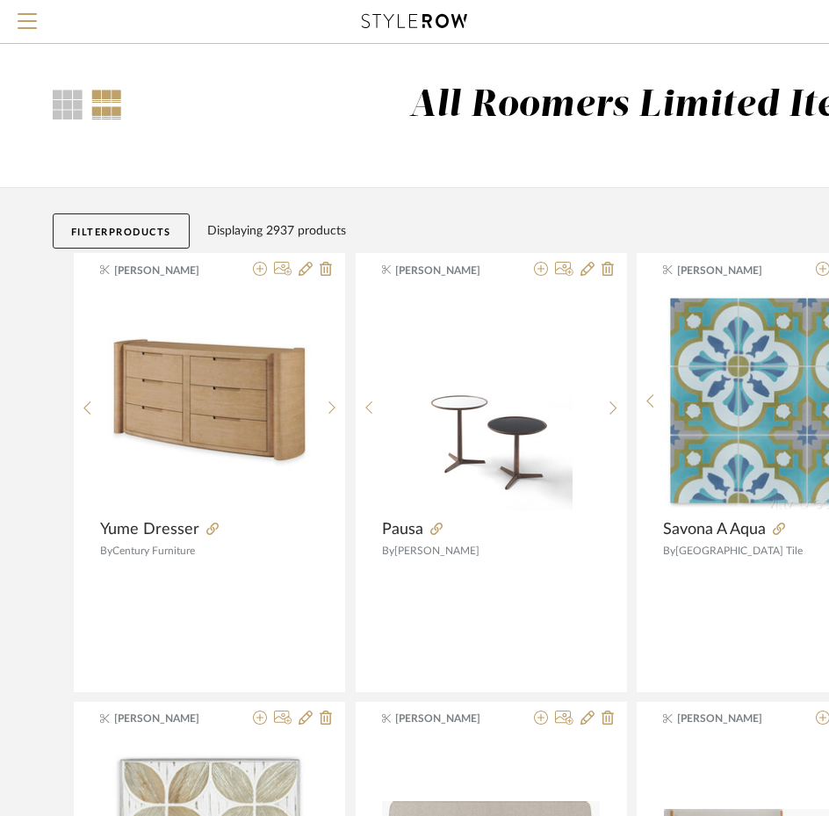
click at [177, 233] on button "Filter Products" at bounding box center [121, 230] width 137 height 35
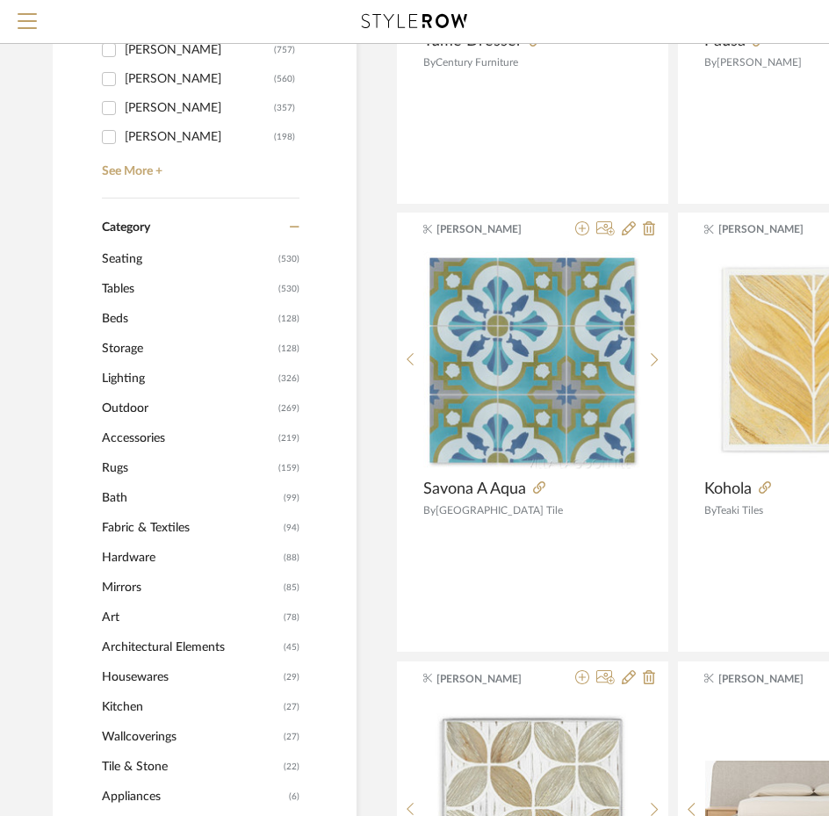
scroll to position [527, 0]
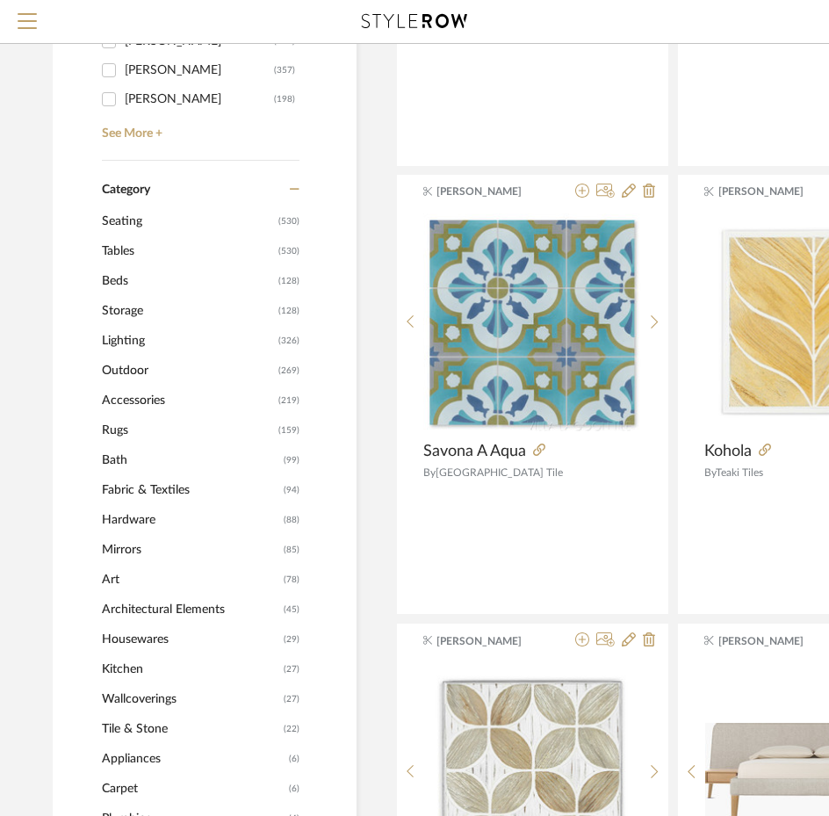
click at [157, 490] on span "Fabric & Textiles" at bounding box center [190, 490] width 177 height 30
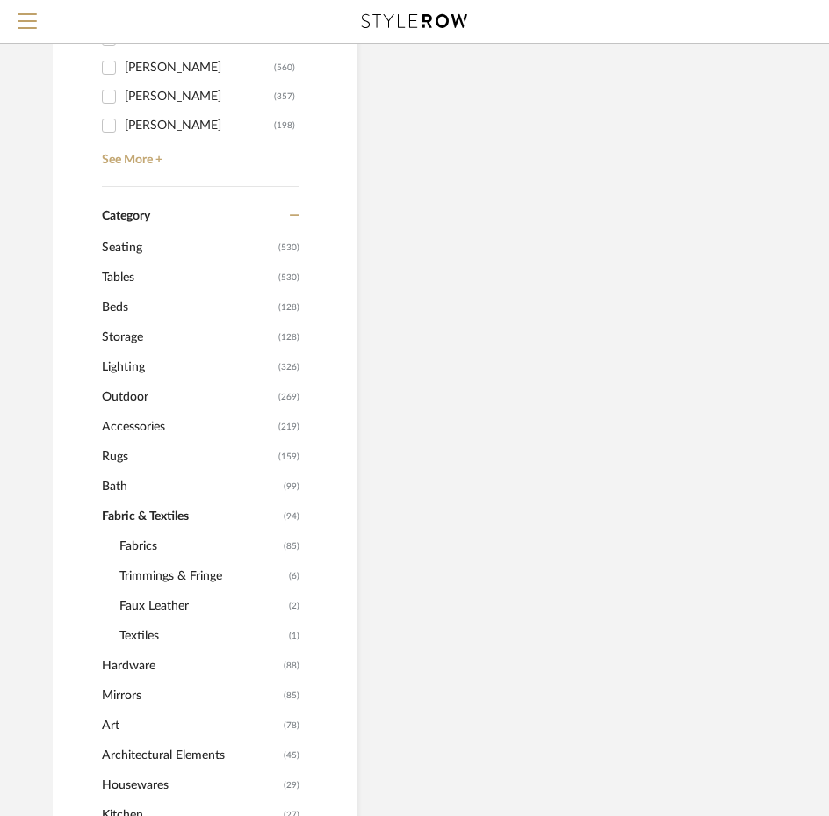
scroll to position [553, 0]
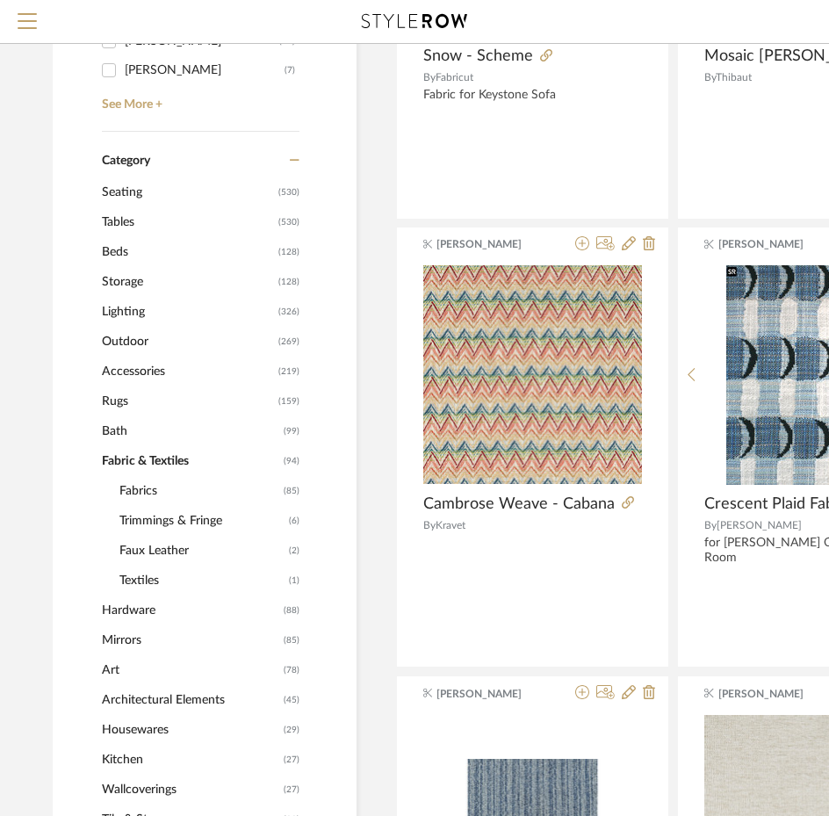
scroll to position [641, 0]
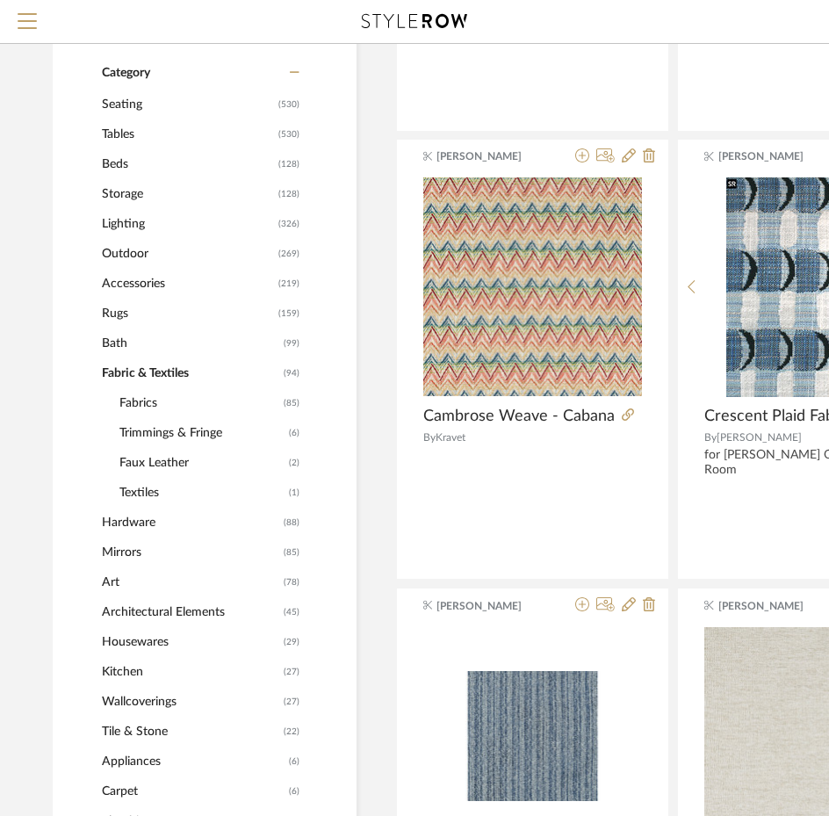
click at [132, 285] on span "Accessories" at bounding box center [188, 284] width 172 height 30
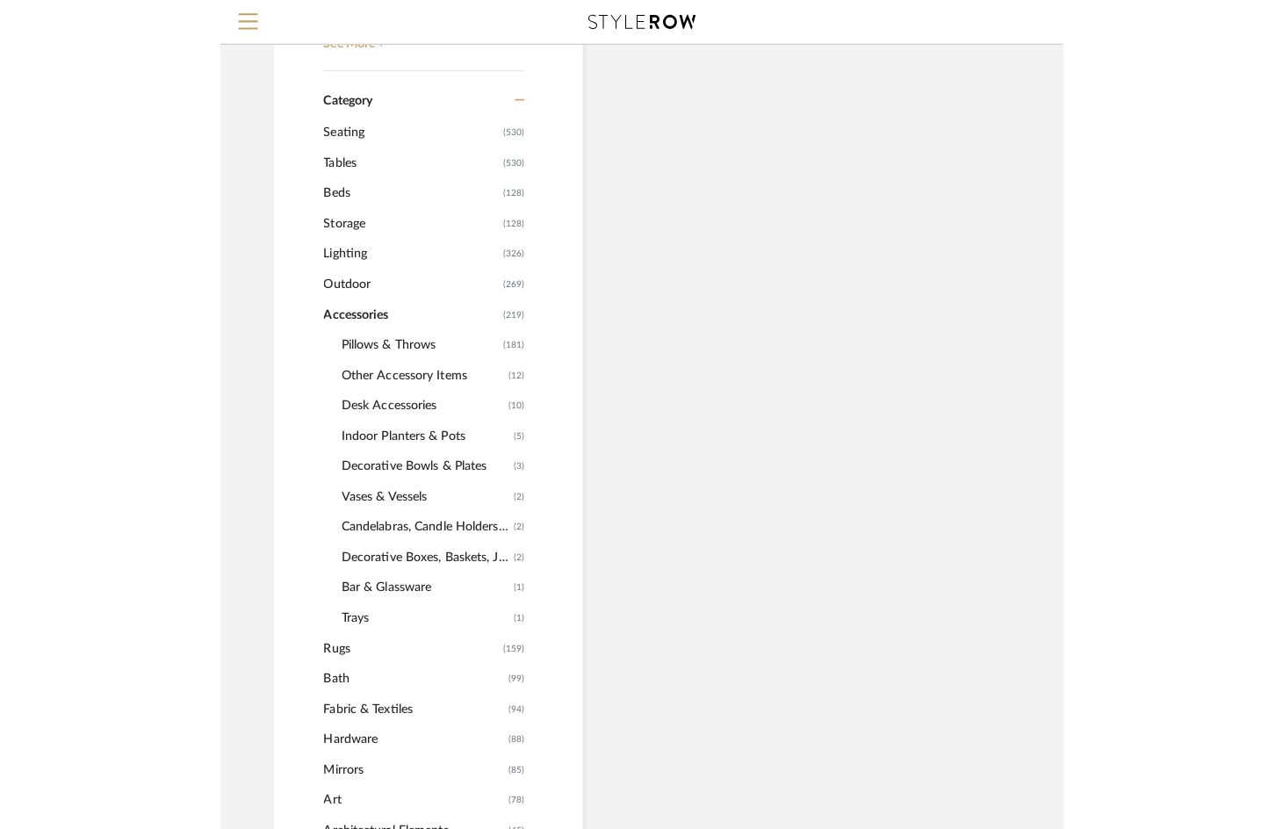
scroll to position [667, 0]
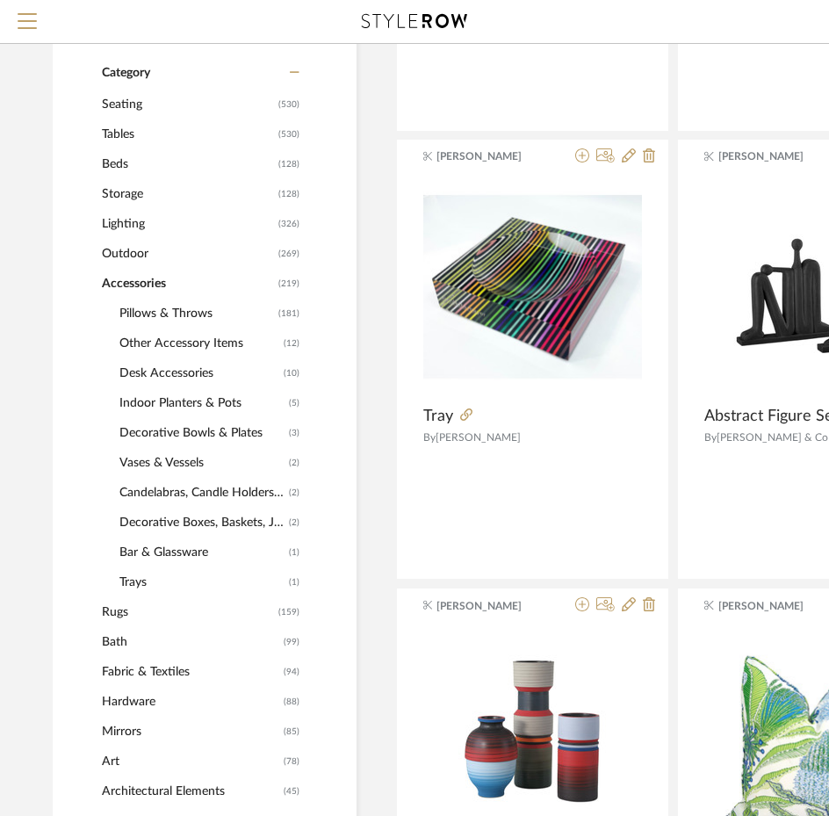
click at [141, 312] on span "Pillows & Throws" at bounding box center [196, 314] width 155 height 30
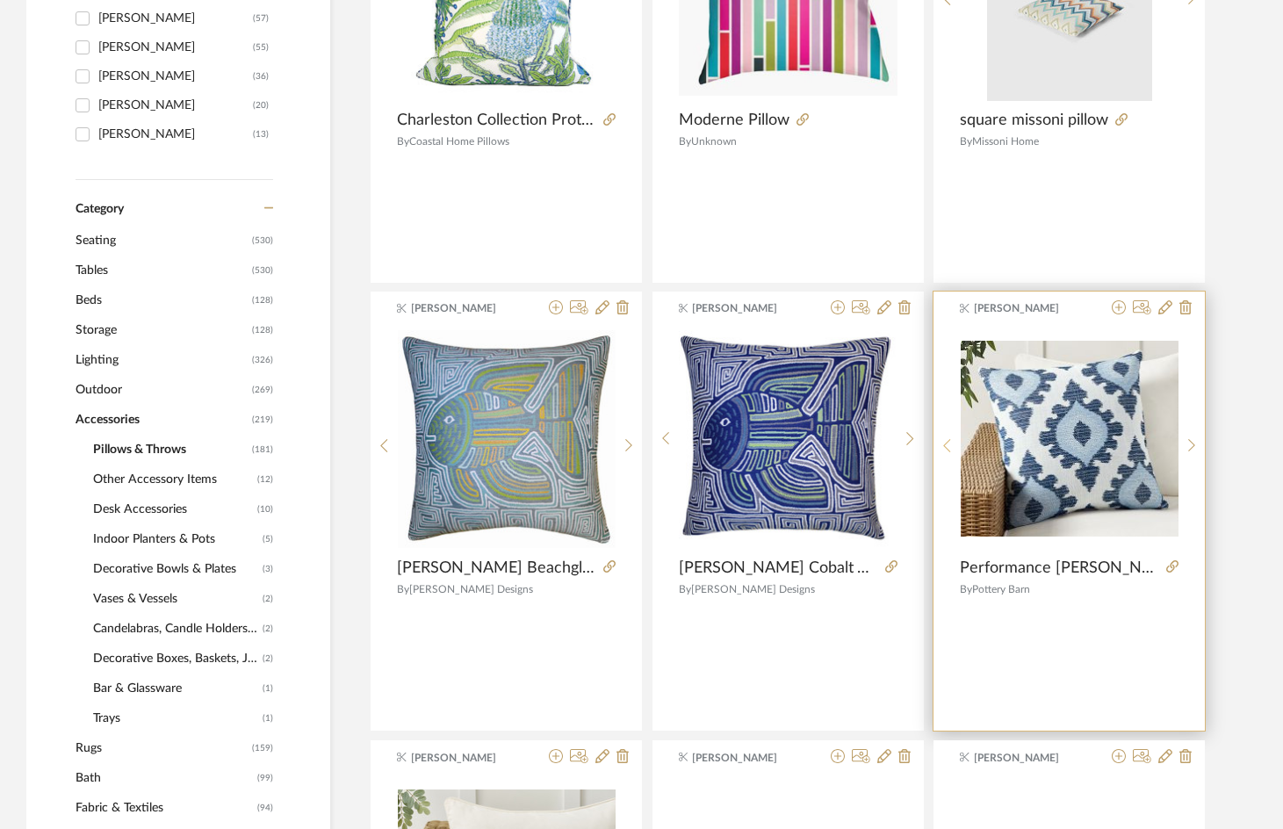
scroll to position [580, 0]
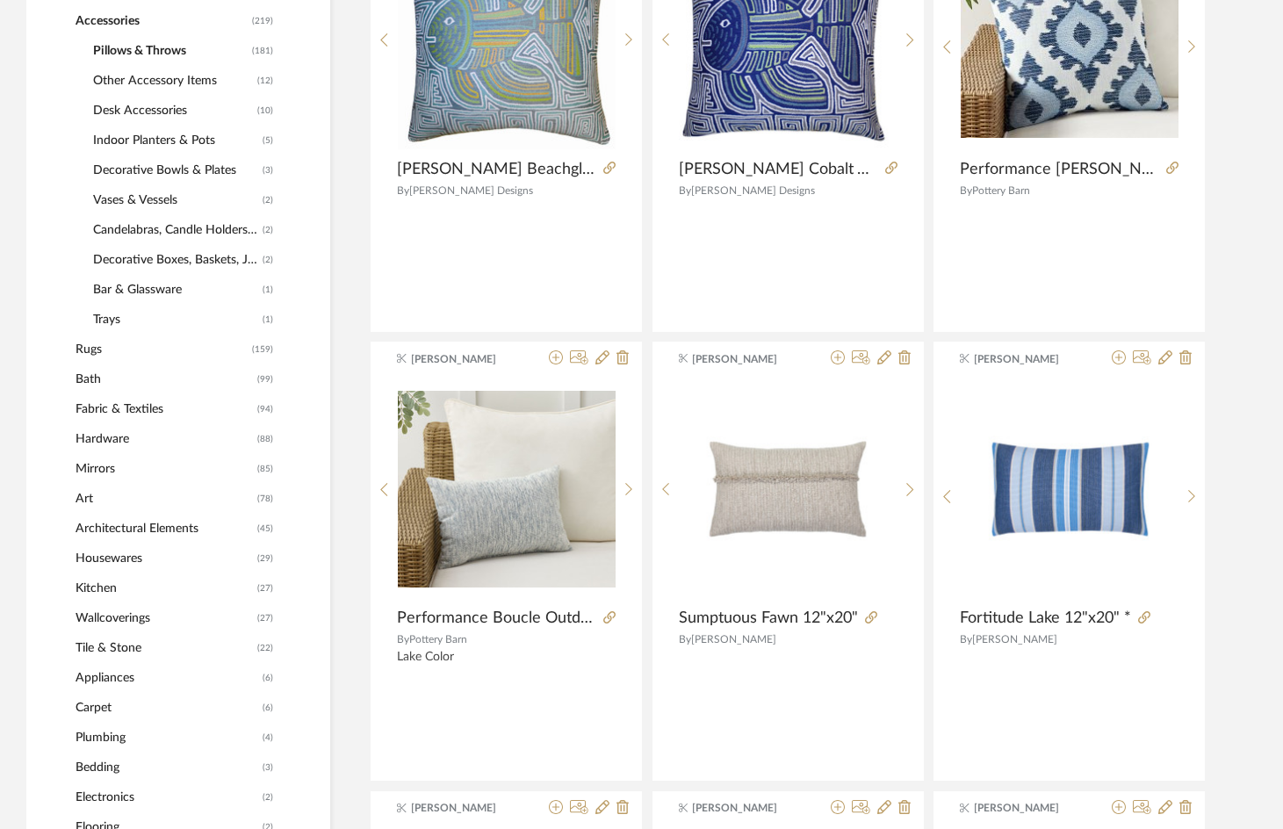
scroll to position [966, 0]
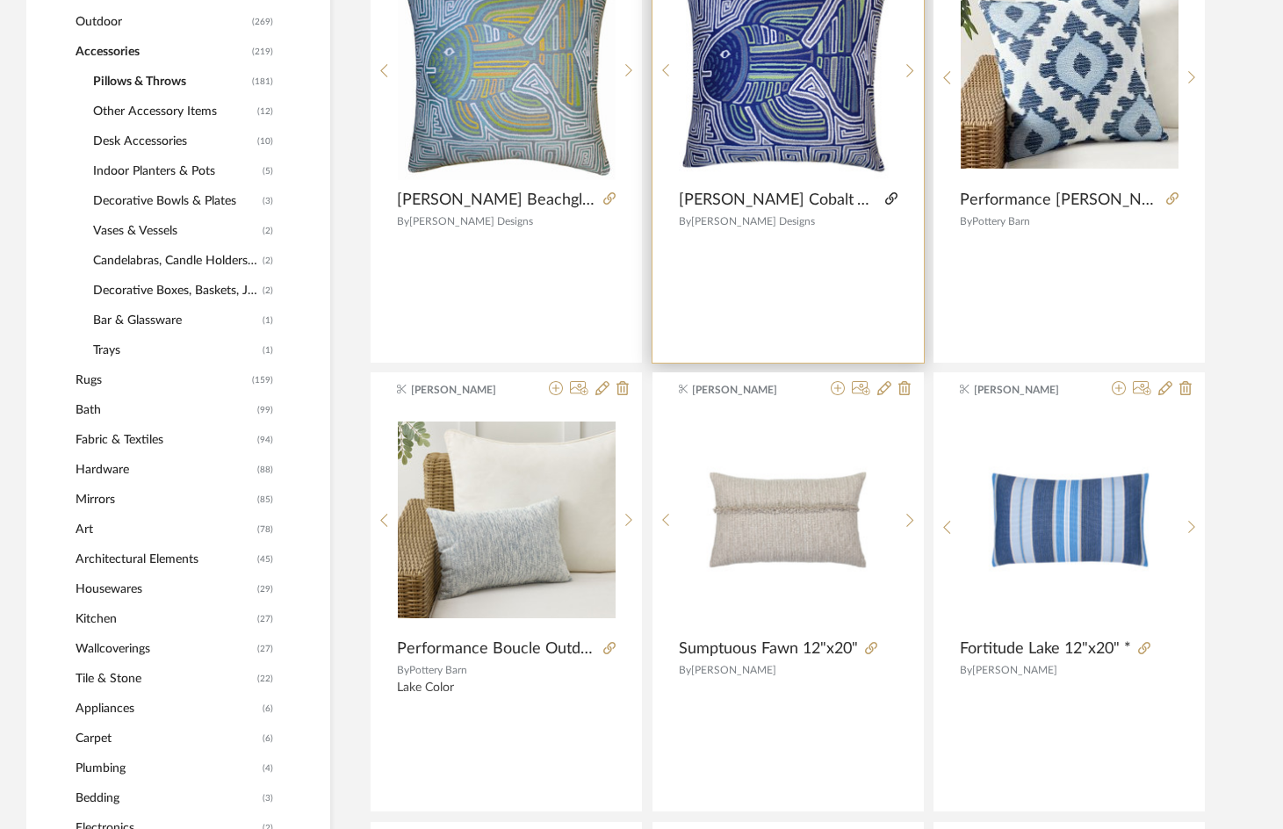
click at [896, 197] on icon at bounding box center [891, 198] width 12 height 12
